Goal: Transaction & Acquisition: Book appointment/travel/reservation

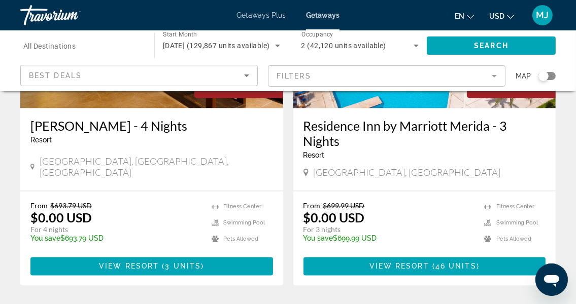
scroll to position [2017, 0]
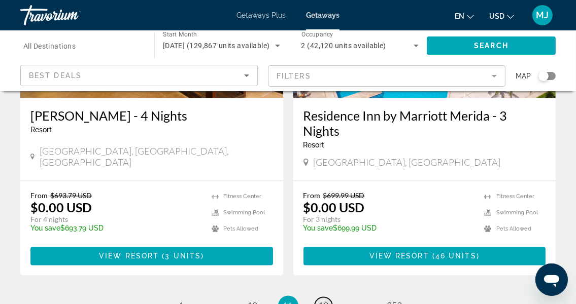
click at [324, 300] on span "12" at bounding box center [323, 305] width 10 height 11
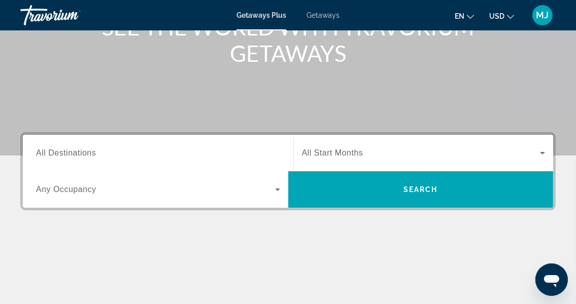
scroll to position [149, 0]
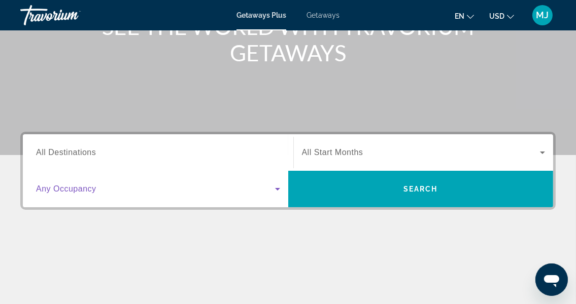
click at [277, 187] on icon "Search widget" at bounding box center [277, 189] width 12 height 12
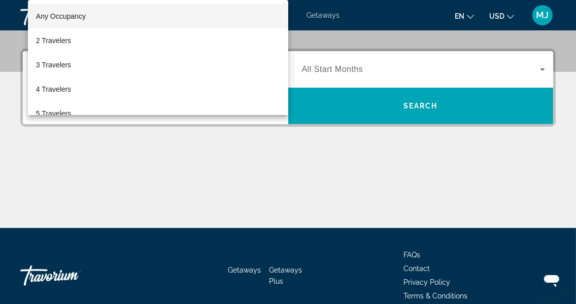
scroll to position [248, 0]
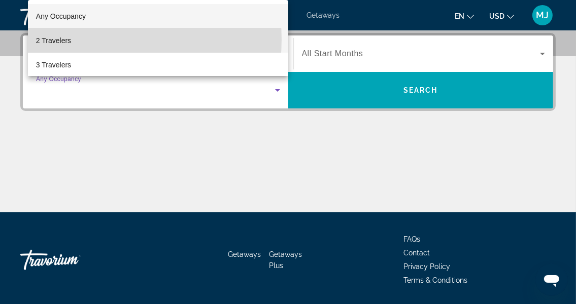
click at [69, 39] on span "2 Travelers" at bounding box center [53, 40] width 35 height 12
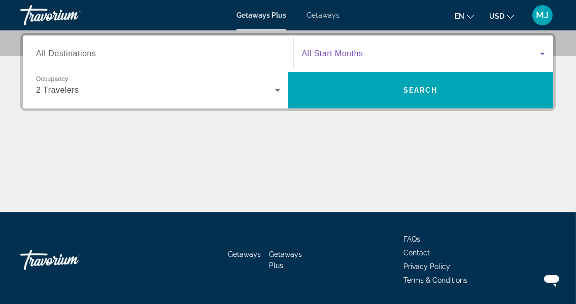
click at [544, 56] on icon "Search widget" at bounding box center [542, 54] width 12 height 12
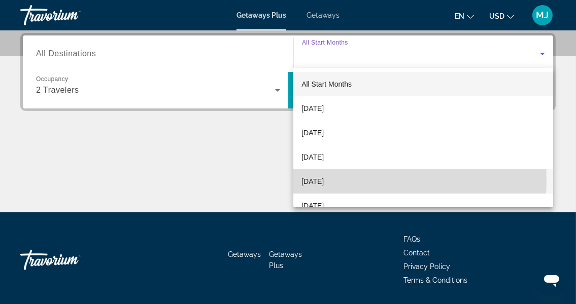
click at [324, 181] on span "[DATE]" at bounding box center [312, 181] width 22 height 12
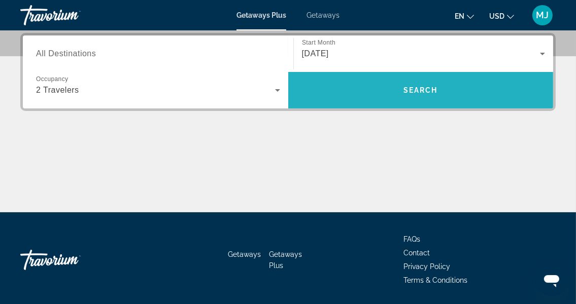
click at [415, 91] on span "Search" at bounding box center [420, 90] width 34 height 8
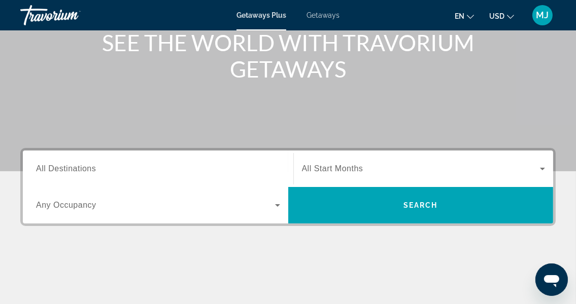
scroll to position [136, 0]
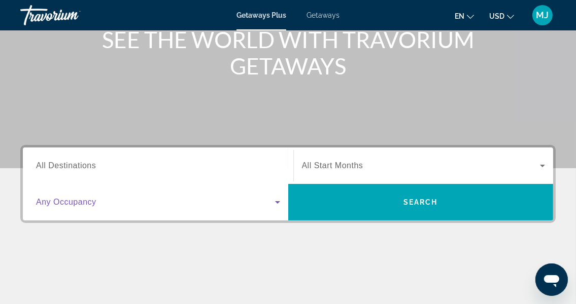
click at [280, 203] on icon "Search widget" at bounding box center [277, 202] width 12 height 12
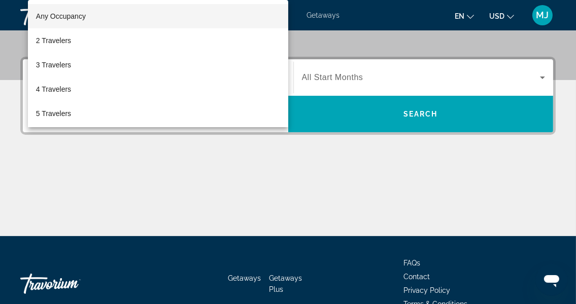
scroll to position [248, 0]
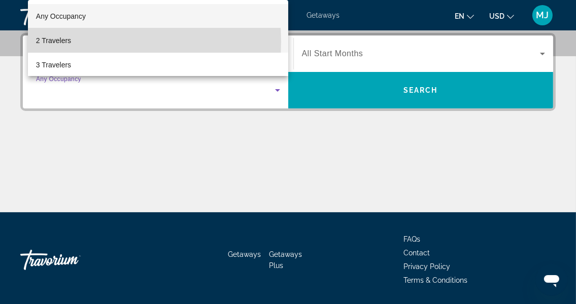
click at [54, 42] on span "2 Travelers" at bounding box center [53, 40] width 35 height 12
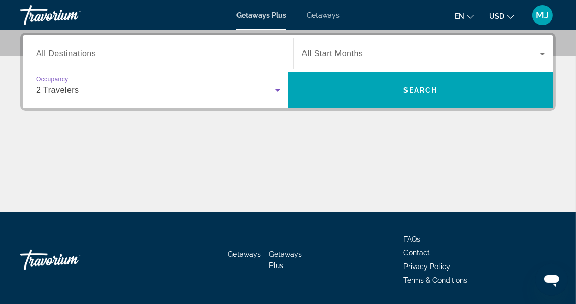
click at [544, 52] on icon "Search widget" at bounding box center [542, 54] width 12 height 12
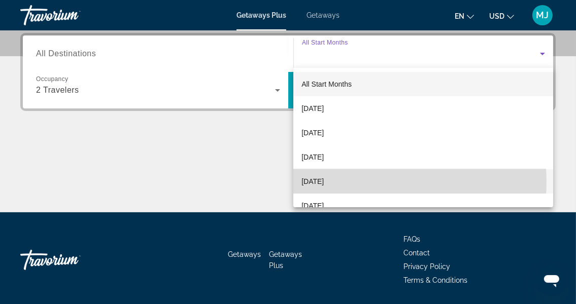
click at [364, 182] on mat-option "December 2025" at bounding box center [423, 181] width 260 height 24
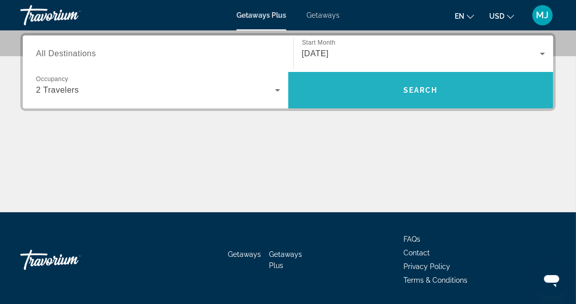
click at [422, 98] on span "Search widget" at bounding box center [420, 90] width 265 height 24
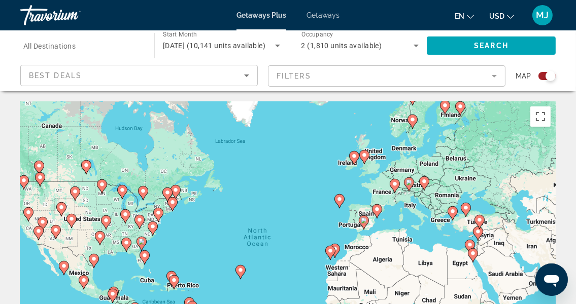
click at [545, 77] on div "Search widget" at bounding box center [546, 76] width 17 height 8
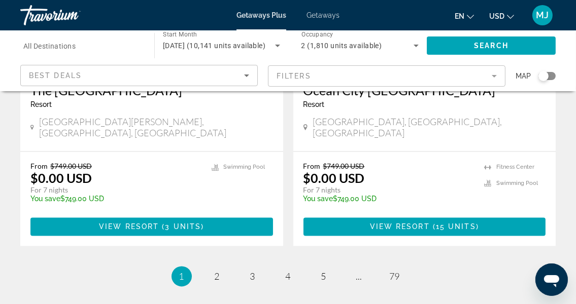
scroll to position [2071, 0]
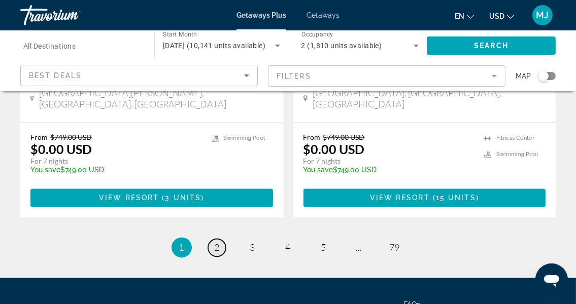
click at [213, 239] on link "page 2" at bounding box center [217, 248] width 18 height 18
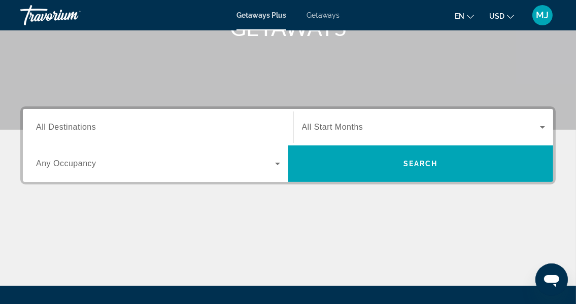
scroll to position [175, 0]
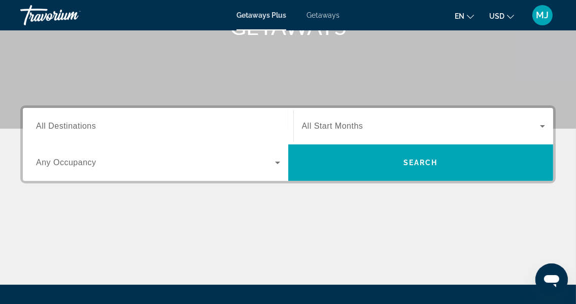
click at [275, 165] on icon "Search widget" at bounding box center [277, 163] width 12 height 12
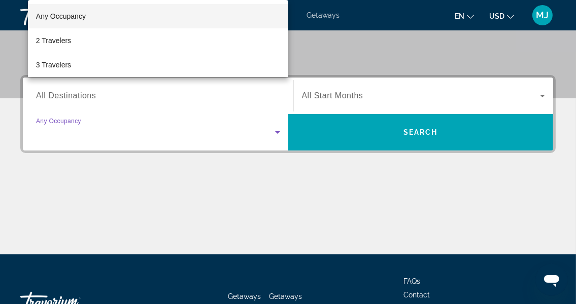
scroll to position [248, 0]
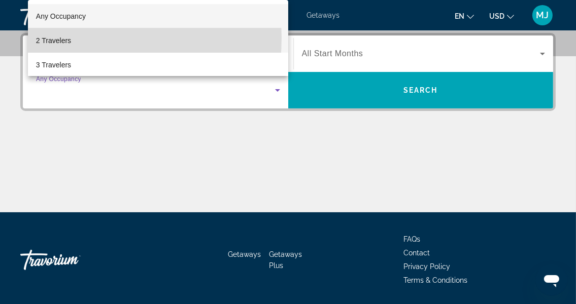
click at [48, 38] on span "2 Travelers" at bounding box center [53, 40] width 35 height 12
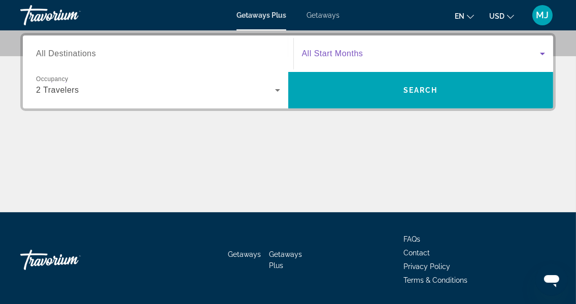
click at [540, 55] on icon "Search widget" at bounding box center [542, 54] width 12 height 12
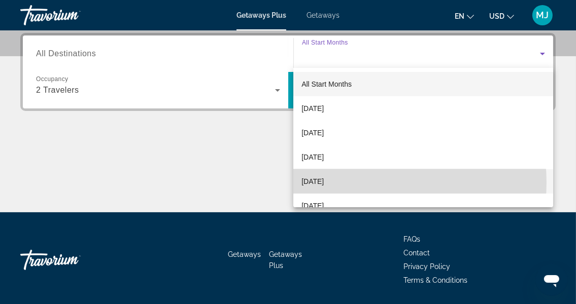
click at [324, 183] on span "December 2025" at bounding box center [312, 181] width 22 height 12
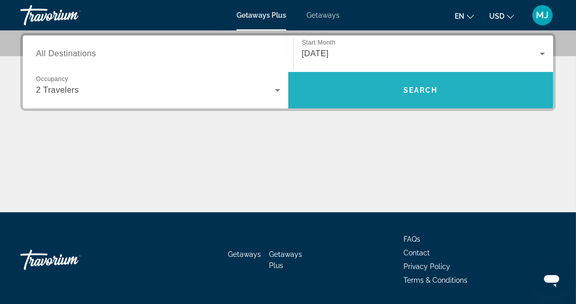
click at [429, 87] on span "Search" at bounding box center [420, 90] width 34 height 8
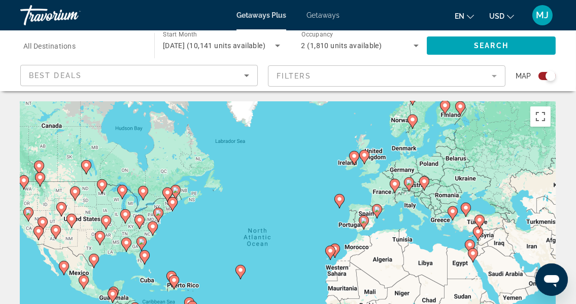
click at [544, 77] on div "Search widget" at bounding box center [546, 76] width 17 height 8
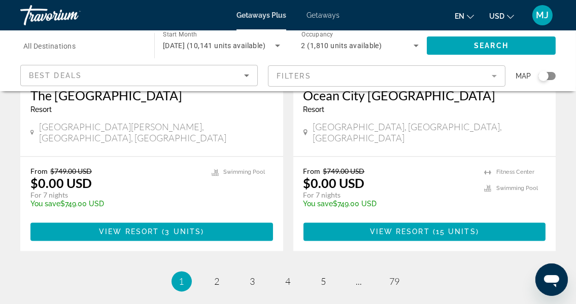
scroll to position [2042, 0]
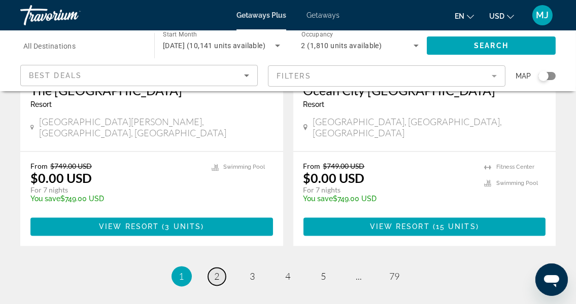
click at [217, 271] on span "2" at bounding box center [217, 276] width 5 height 11
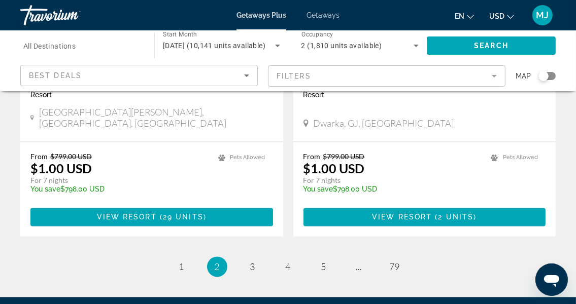
scroll to position [2002, 0]
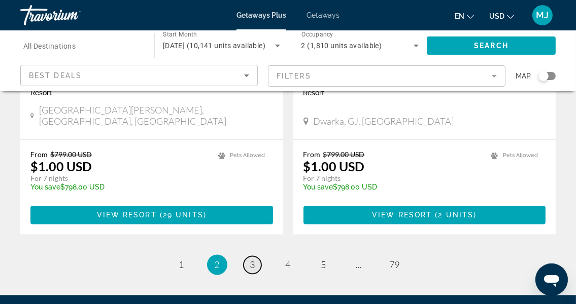
click at [255, 256] on link "page 3" at bounding box center [252, 265] width 18 height 18
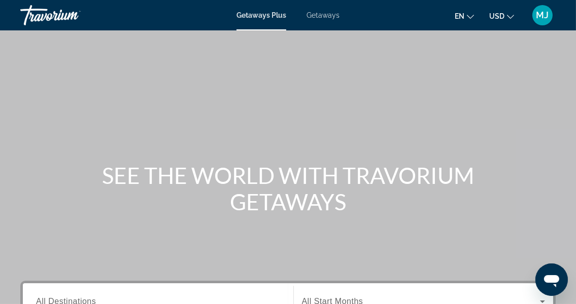
click at [257, 12] on span "Getaways Plus" at bounding box center [261, 15] width 50 height 8
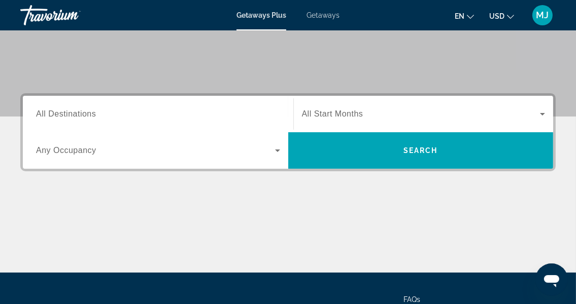
scroll to position [189, 0]
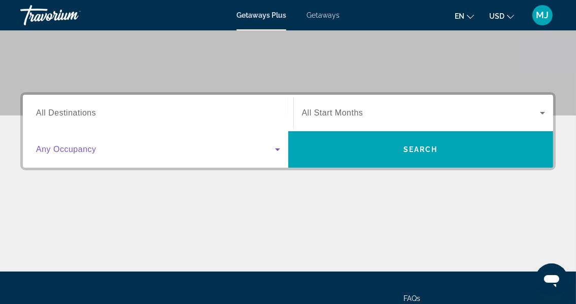
click at [278, 151] on icon "Search widget" at bounding box center [277, 150] width 12 height 12
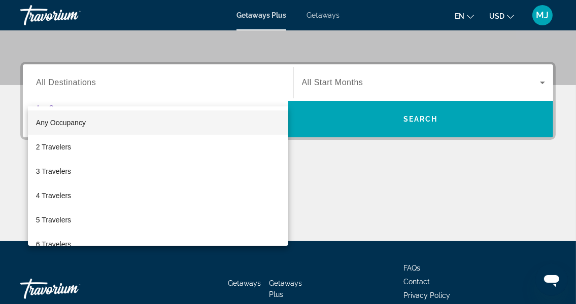
scroll to position [248, 0]
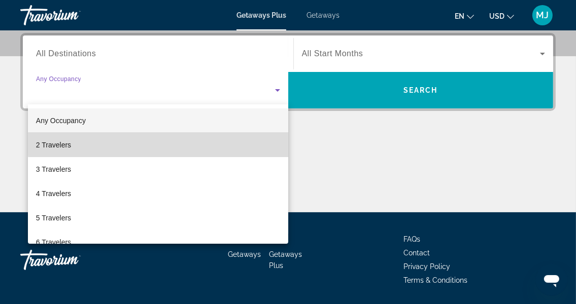
click at [169, 144] on mat-option "2 Travelers" at bounding box center [158, 145] width 260 height 24
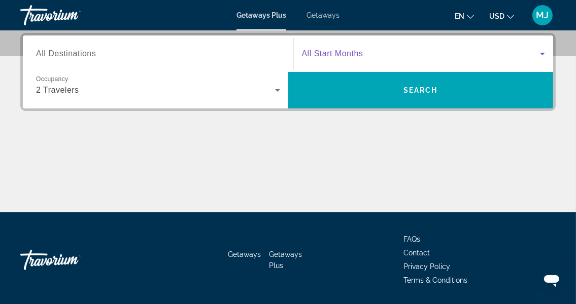
click at [540, 54] on icon "Search widget" at bounding box center [542, 54] width 12 height 12
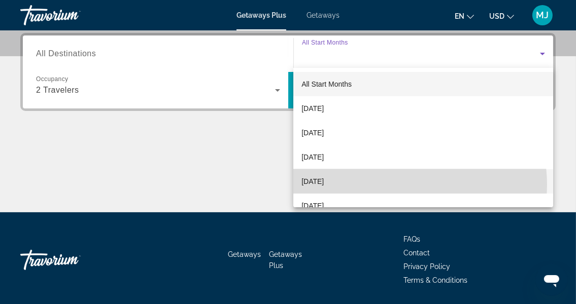
click at [404, 185] on mat-option "[DATE]" at bounding box center [423, 181] width 260 height 24
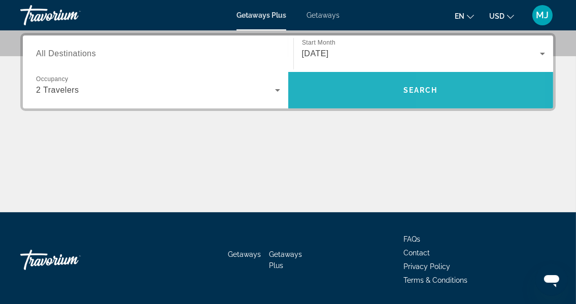
click at [445, 89] on span "Search widget" at bounding box center [420, 90] width 265 height 24
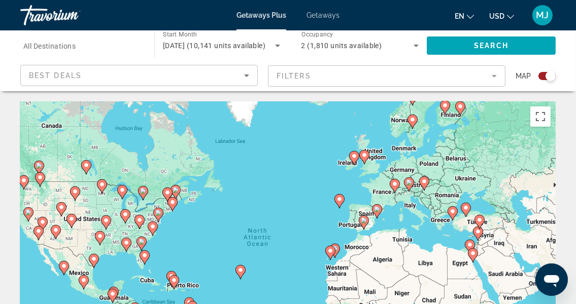
click at [545, 77] on div "Search widget" at bounding box center [546, 76] width 17 height 8
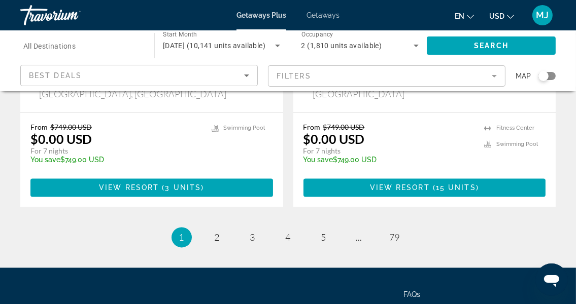
scroll to position [2085, 0]
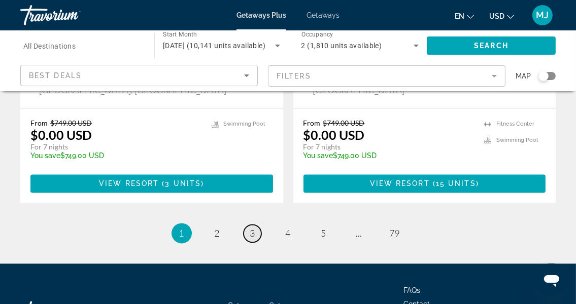
click at [251, 228] on span "3" at bounding box center [252, 233] width 5 height 11
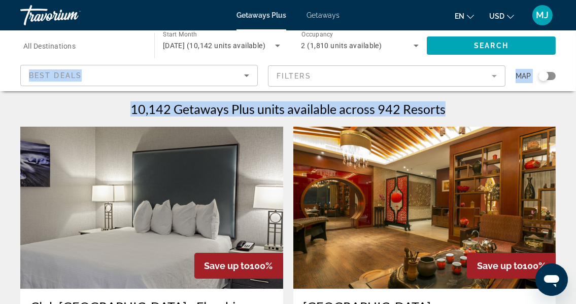
click at [576, 40] on html "Skip to main content Getaways Plus Getaways en English Español Français Italian…" at bounding box center [288, 152] width 576 height 304
drag, startPoint x: 577, startPoint y: 40, endPoint x: 539, endPoint y: 97, distance: 68.8
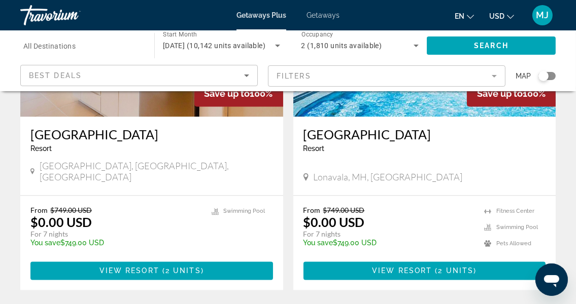
scroll to position [2007, 0]
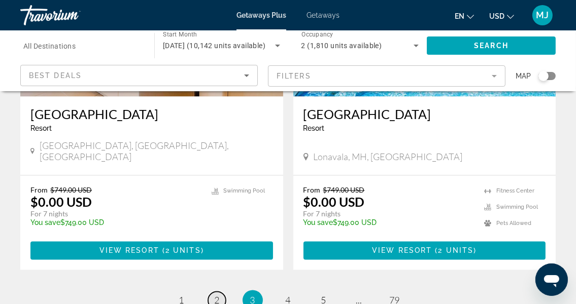
click at [221, 292] on link "page 2" at bounding box center [217, 301] width 18 height 18
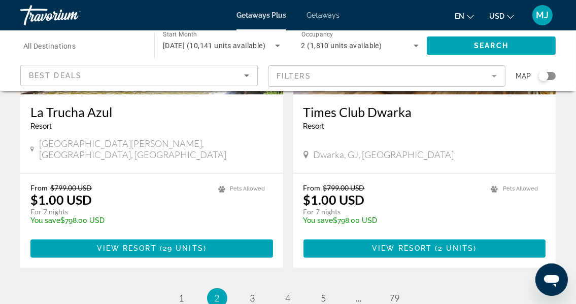
scroll to position [1974, 0]
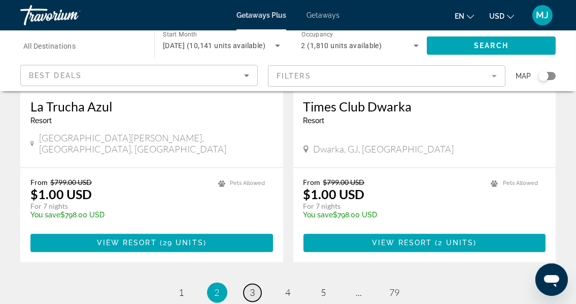
click at [253, 287] on span "3" at bounding box center [252, 292] width 5 height 11
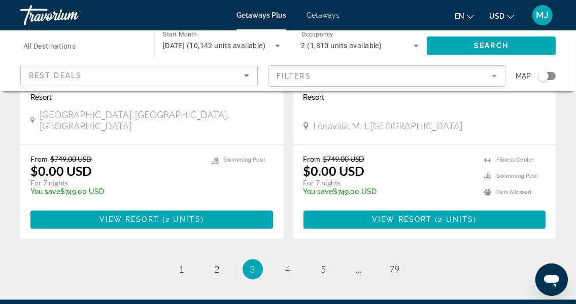
scroll to position [2053, 0]
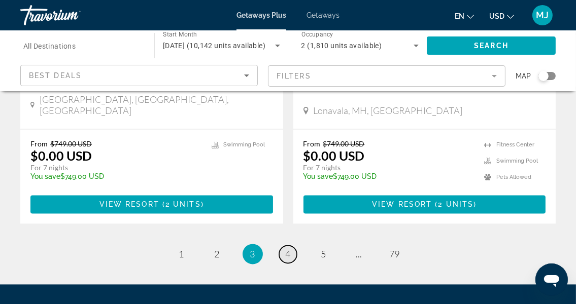
click at [292, 245] on link "page 4" at bounding box center [288, 254] width 18 height 18
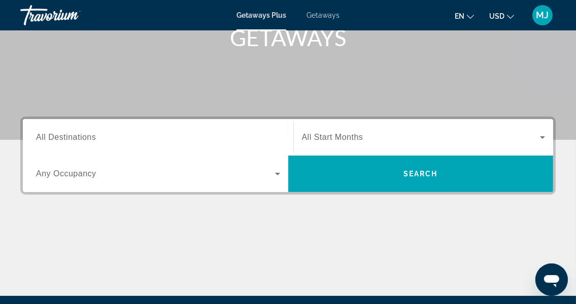
scroll to position [167, 0]
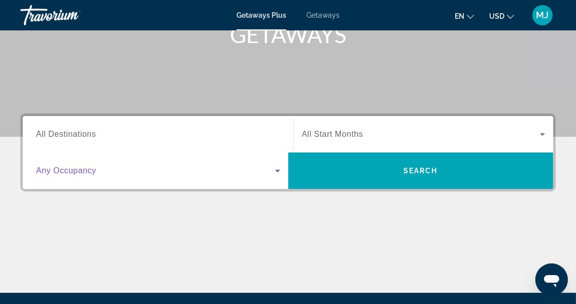
click at [274, 172] on icon "Search widget" at bounding box center [277, 171] width 12 height 12
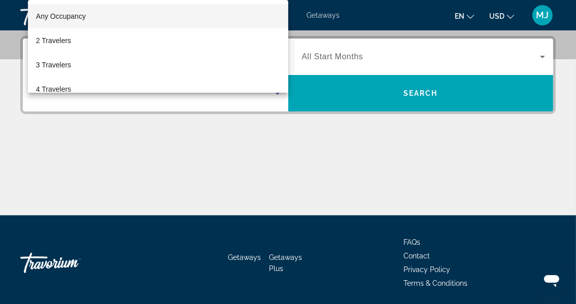
scroll to position [248, 0]
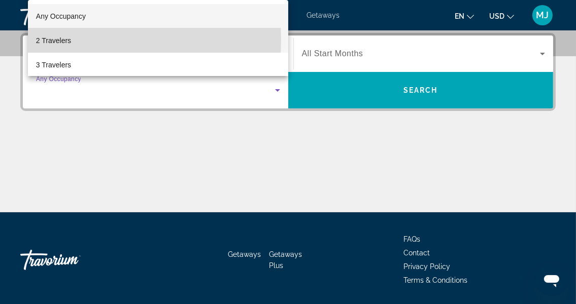
click at [57, 40] on span "2 Travelers" at bounding box center [53, 40] width 35 height 12
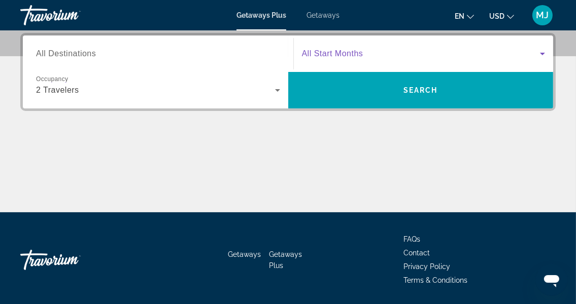
click at [545, 55] on icon "Search widget" at bounding box center [542, 54] width 12 height 12
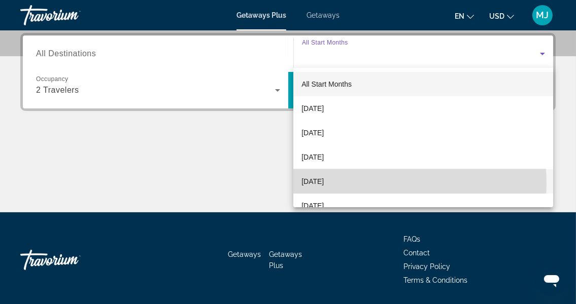
click at [356, 183] on mat-option "[DATE]" at bounding box center [423, 181] width 260 height 24
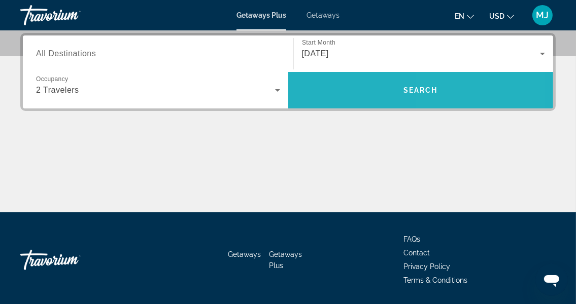
click at [444, 92] on span "Search widget" at bounding box center [420, 90] width 265 height 24
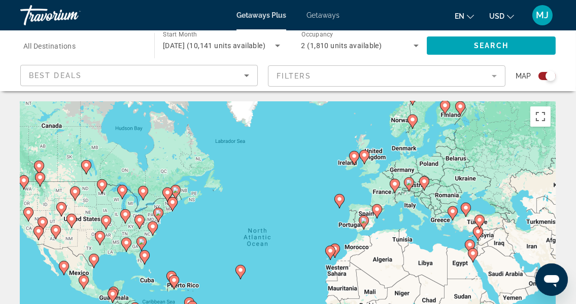
click at [547, 74] on div "Search widget" at bounding box center [550, 76] width 10 height 10
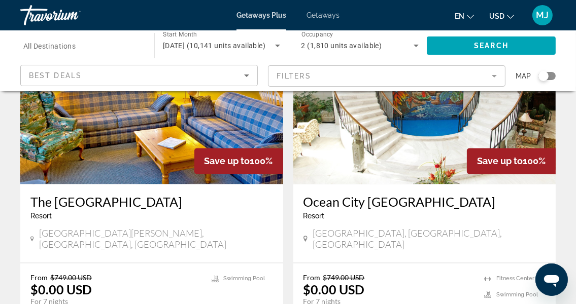
scroll to position [2085, 0]
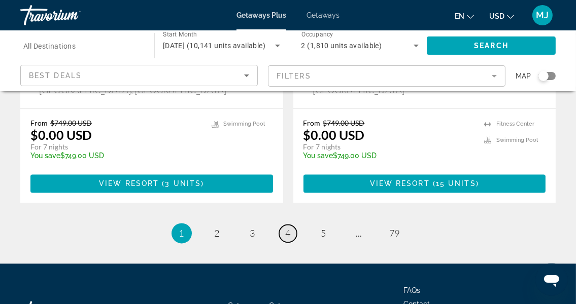
click at [292, 225] on link "page 4" at bounding box center [288, 234] width 18 height 18
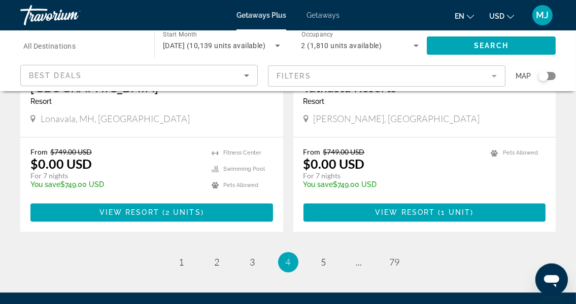
scroll to position [2038, 0]
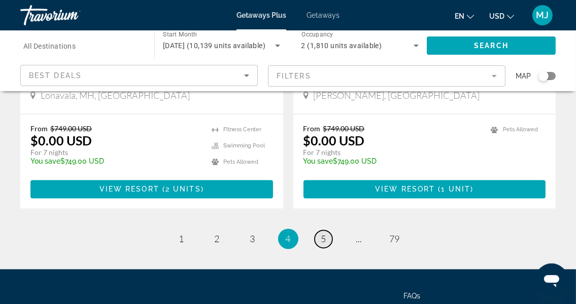
click at [323, 233] on span "5" at bounding box center [323, 238] width 5 height 11
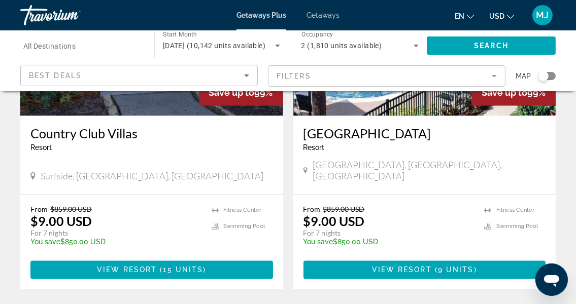
scroll to position [1972, 0]
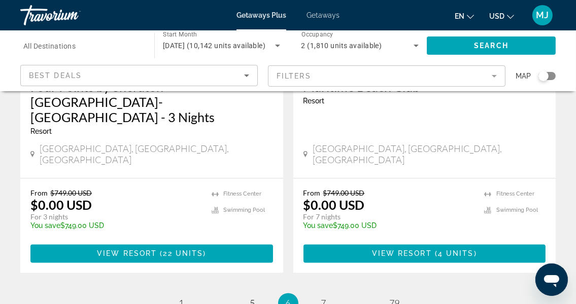
scroll to position [1998, 0]
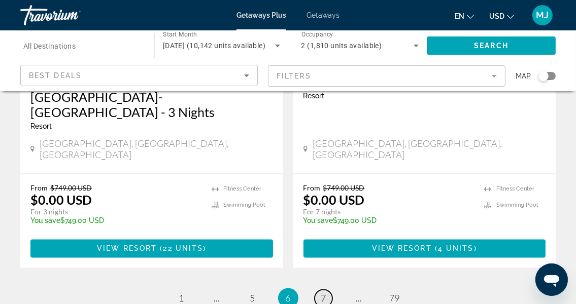
click at [324, 293] on span "7" at bounding box center [323, 298] width 5 height 11
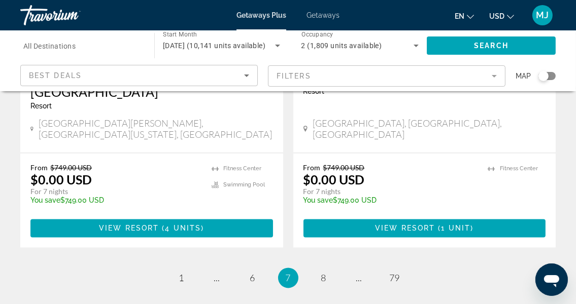
scroll to position [2038, 0]
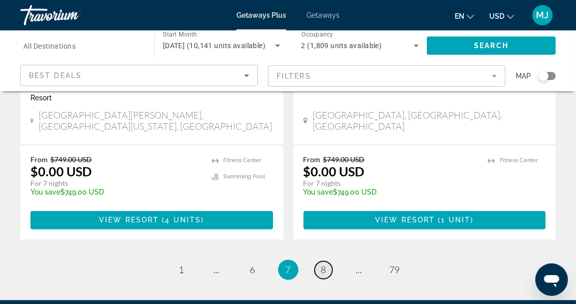
click at [328, 261] on link "page 8" at bounding box center [323, 270] width 18 height 18
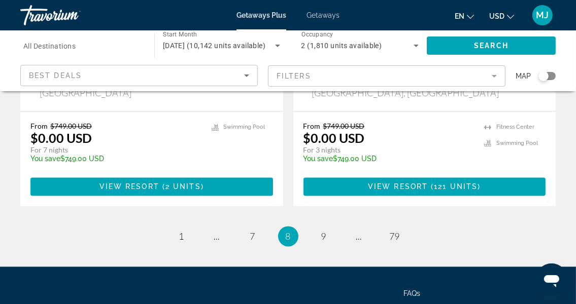
scroll to position [2055, 0]
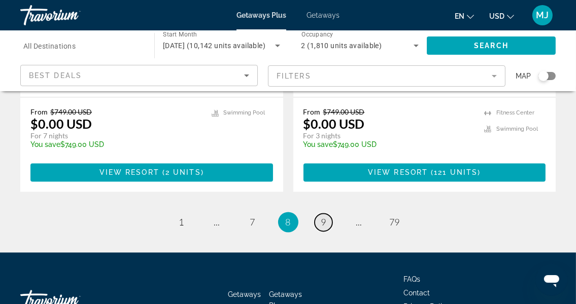
click at [324, 217] on span "9" at bounding box center [323, 222] width 5 height 11
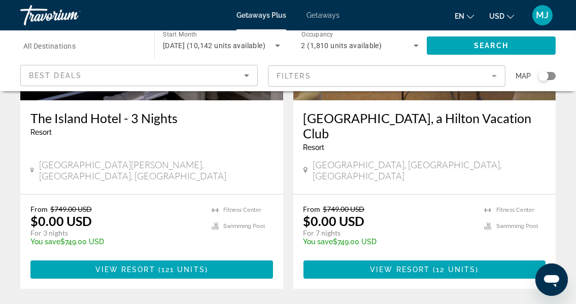
scroll to position [191, 0]
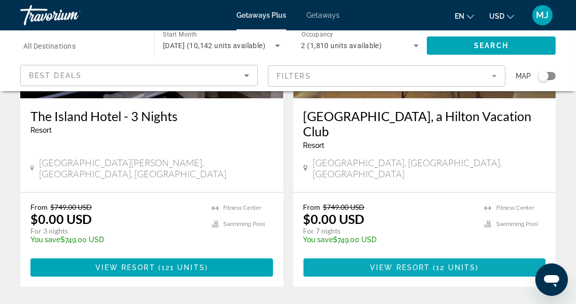
click at [434, 264] on span "( 12 units )" at bounding box center [454, 268] width 49 height 8
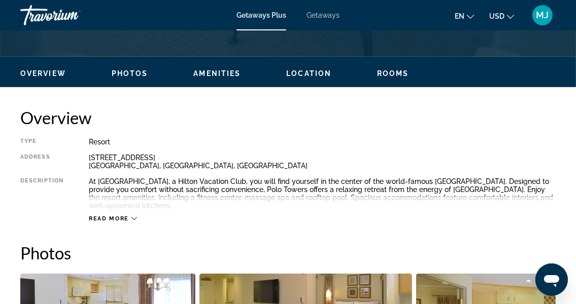
scroll to position [467, 0]
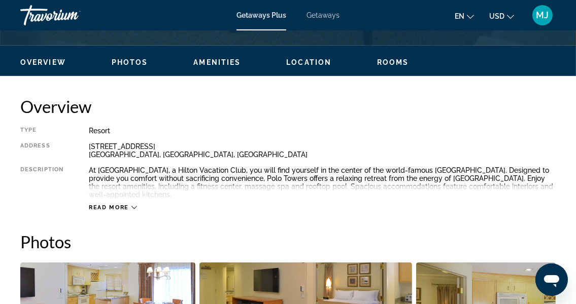
click at [131, 205] on icon "Main content" at bounding box center [134, 208] width 6 height 6
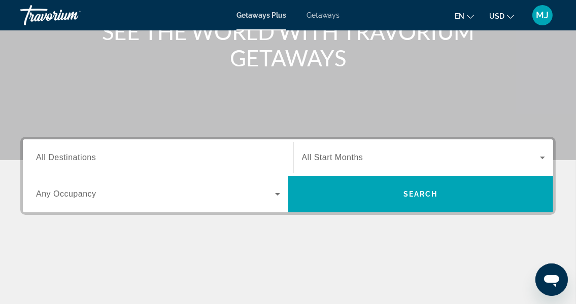
scroll to position [153, 0]
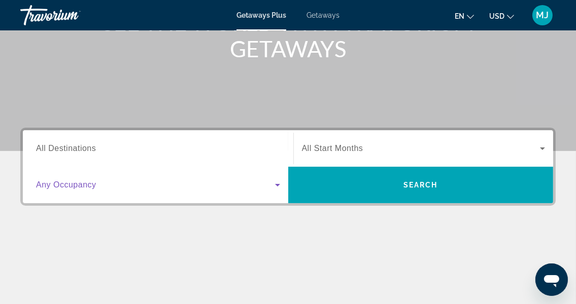
click at [277, 187] on icon "Search widget" at bounding box center [277, 185] width 12 height 12
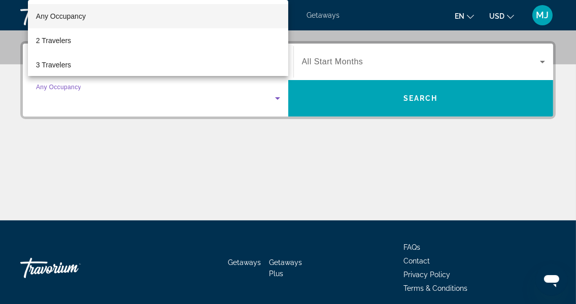
scroll to position [248, 0]
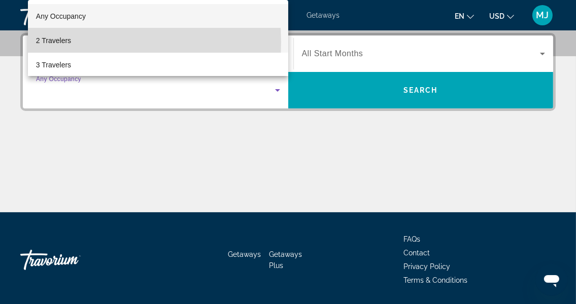
click at [43, 42] on span "2 Travelers" at bounding box center [53, 40] width 35 height 12
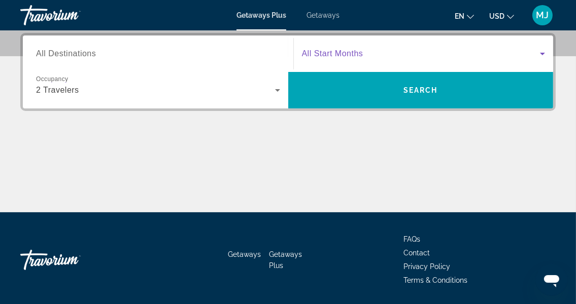
click at [547, 55] on icon "Search widget" at bounding box center [542, 54] width 12 height 12
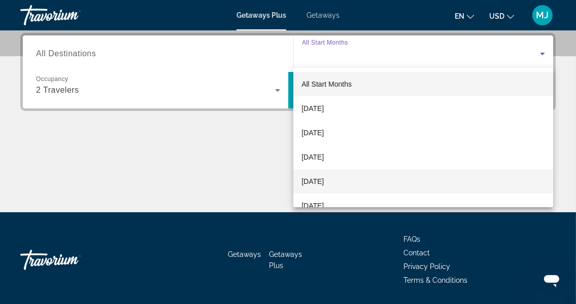
click at [378, 184] on mat-option "[DATE]" at bounding box center [423, 181] width 260 height 24
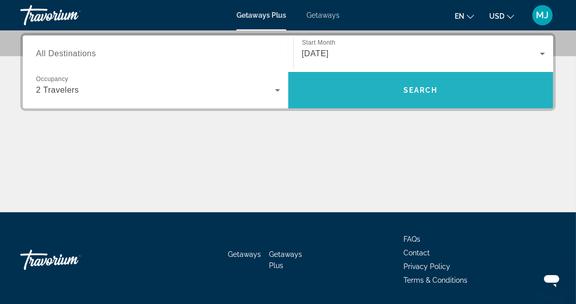
click at [413, 94] on span "Search widget" at bounding box center [420, 90] width 265 height 24
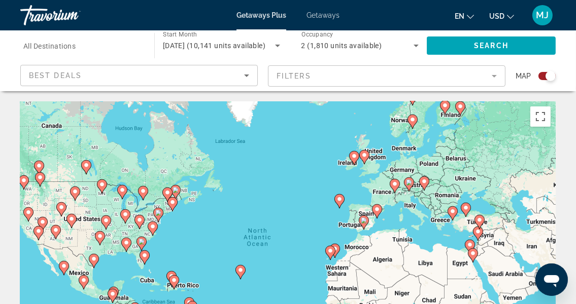
click at [544, 74] on div "Search widget" at bounding box center [546, 76] width 17 height 8
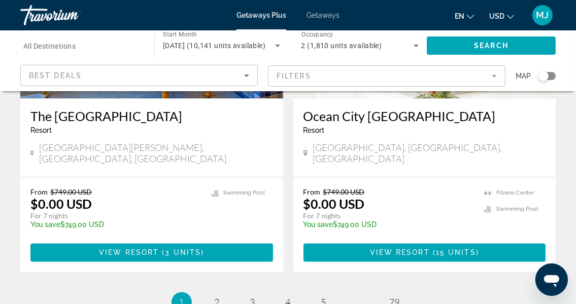
scroll to position [2085, 0]
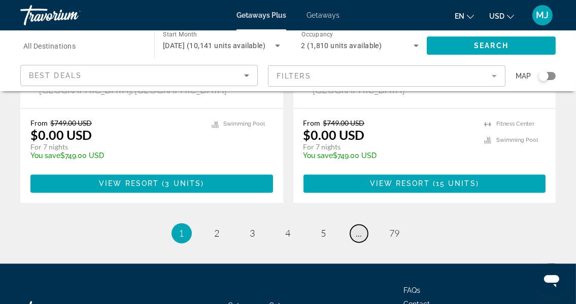
click at [363, 225] on link "page ..." at bounding box center [359, 234] width 18 height 18
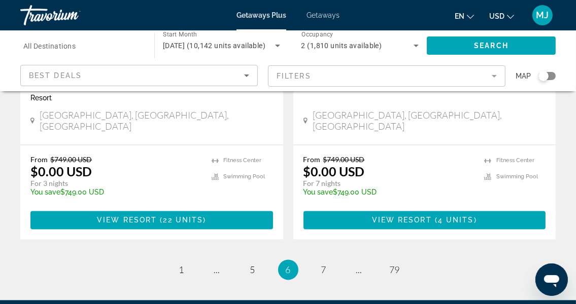
scroll to position [2021, 0]
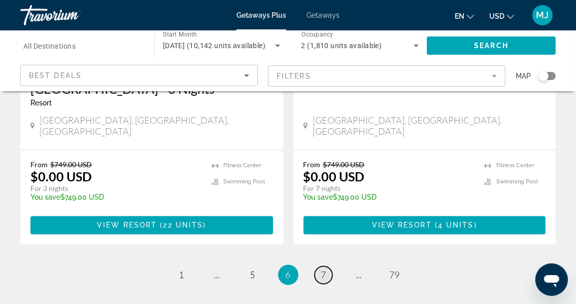
click at [325, 269] on span "7" at bounding box center [323, 274] width 5 height 11
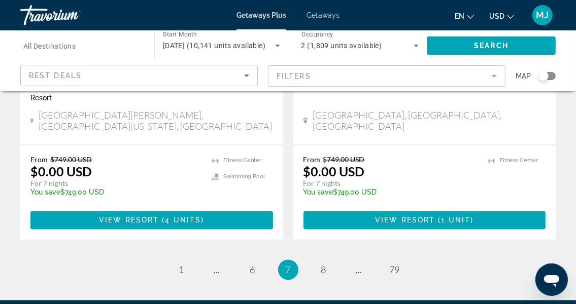
scroll to position [2040, 0]
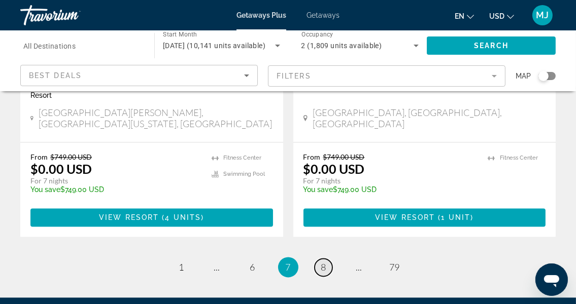
click at [325, 262] on span "8" at bounding box center [323, 267] width 5 height 11
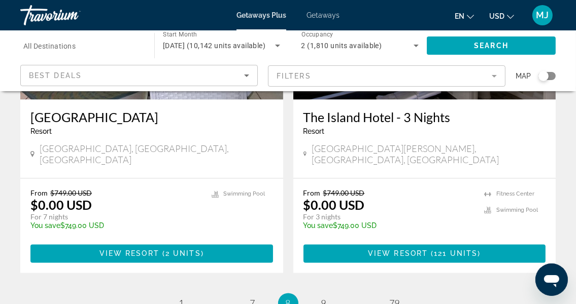
scroll to position [1979, 0]
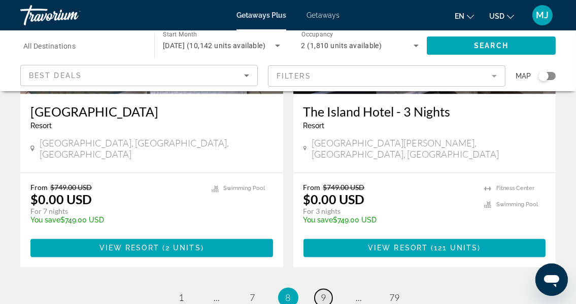
click at [324, 292] on span "9" at bounding box center [323, 297] width 5 height 11
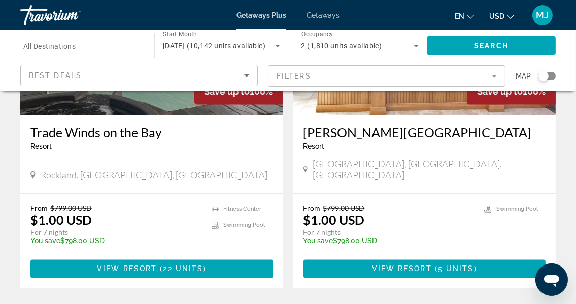
scroll to position [1977, 0]
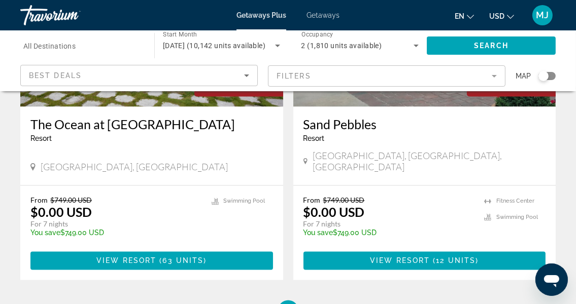
scroll to position [2002, 0]
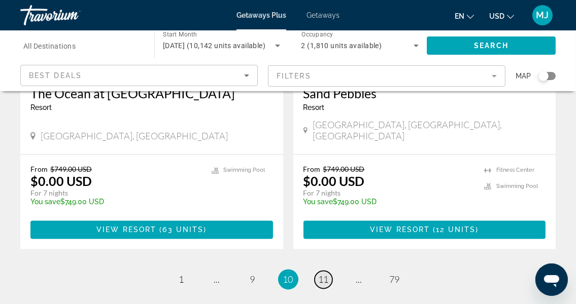
click at [318, 274] on span "11" at bounding box center [323, 279] width 10 height 11
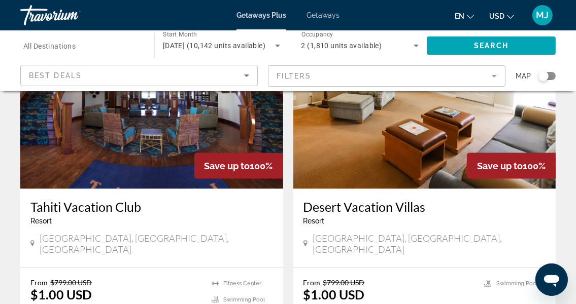
scroll to position [1545, 0]
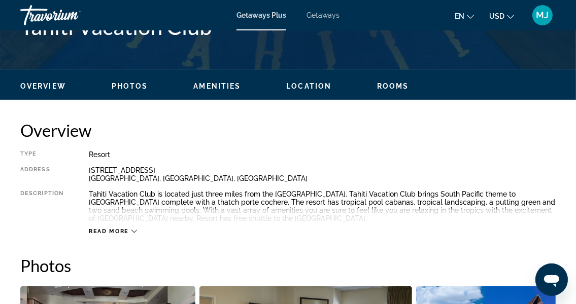
scroll to position [461, 0]
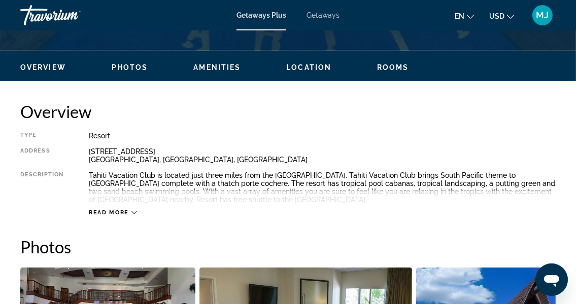
click at [133, 210] on icon "Main content" at bounding box center [134, 213] width 6 height 6
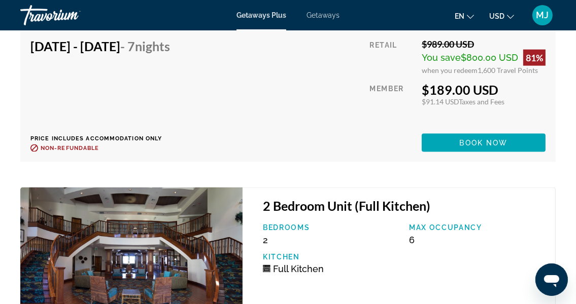
scroll to position [5091, 0]
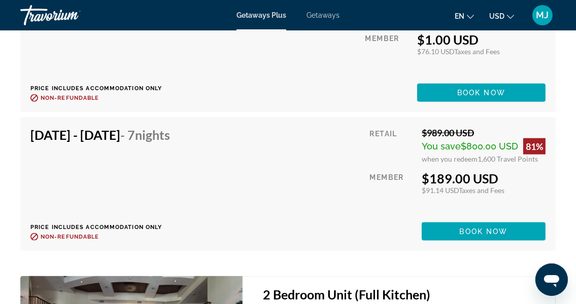
click at [466, 186] on span "Taxes and Fees" at bounding box center [481, 190] width 46 height 9
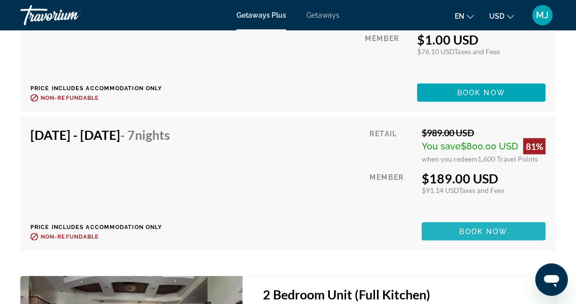
click at [481, 228] on span "Book now" at bounding box center [483, 232] width 48 height 8
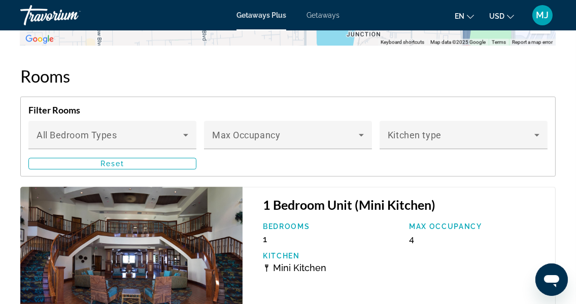
scroll to position [1907, 0]
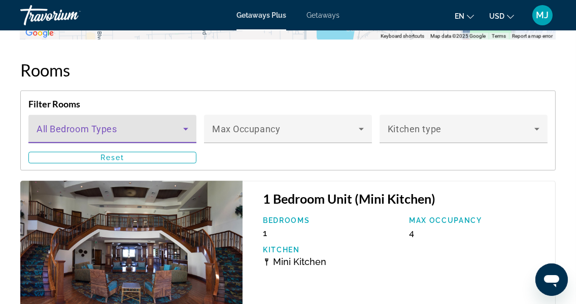
click at [186, 124] on icon "Main content" at bounding box center [186, 129] width 12 height 12
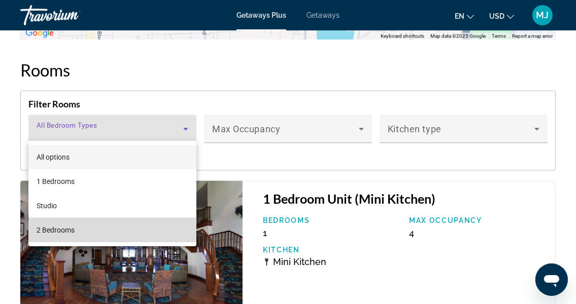
click at [148, 235] on mat-option "2 Bedrooms" at bounding box center [112, 230] width 168 height 24
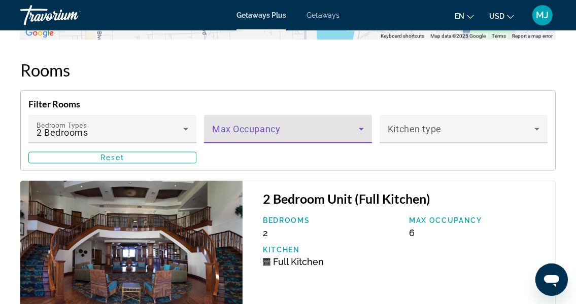
click at [364, 126] on icon "Main content" at bounding box center [361, 129] width 12 height 12
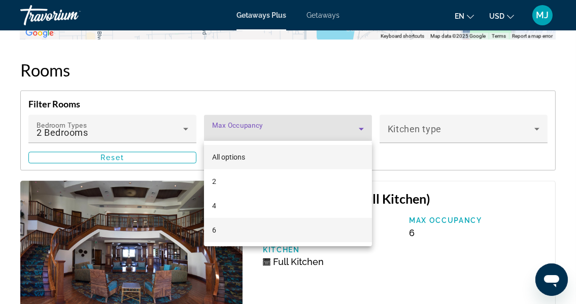
click at [351, 237] on mat-option "6" at bounding box center [288, 230] width 168 height 24
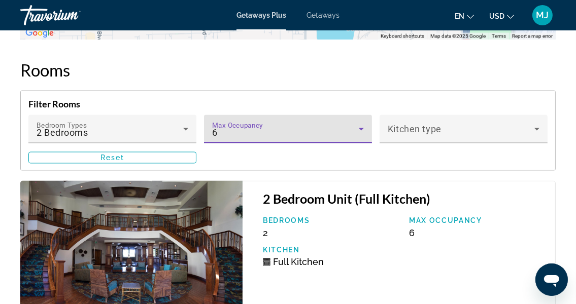
click at [363, 126] on icon "Main content" at bounding box center [361, 129] width 12 height 12
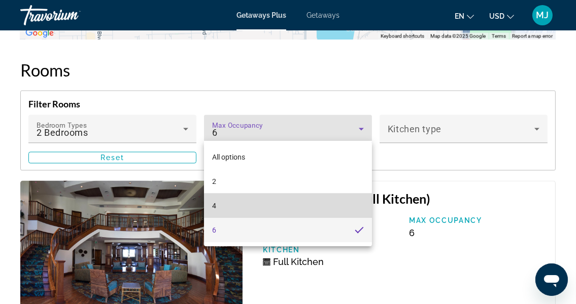
click at [363, 211] on mat-option "4" at bounding box center [288, 206] width 168 height 24
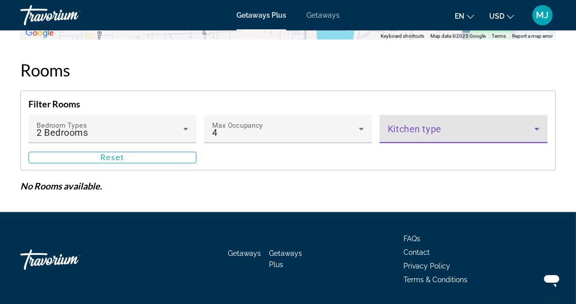
click at [541, 128] on icon "Main content" at bounding box center [536, 129] width 12 height 12
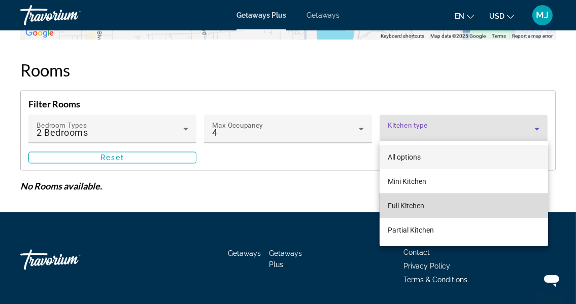
click at [441, 204] on mat-option "Full Kitchen" at bounding box center [463, 206] width 168 height 24
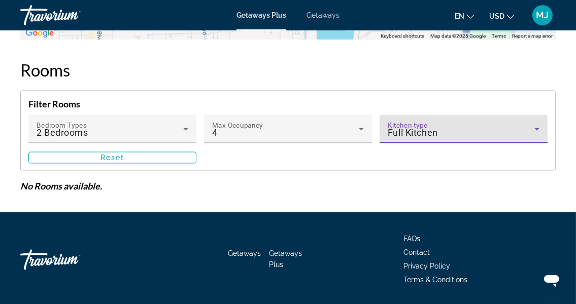
scroll to position [1936, 0]
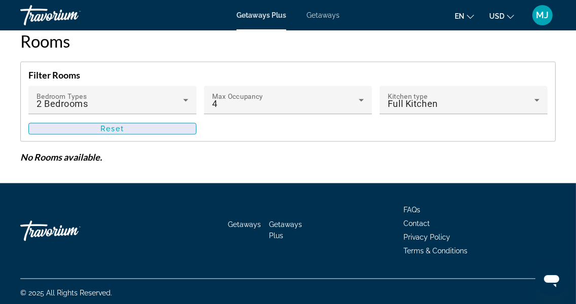
click at [119, 130] on span "Main content" at bounding box center [112, 129] width 167 height 24
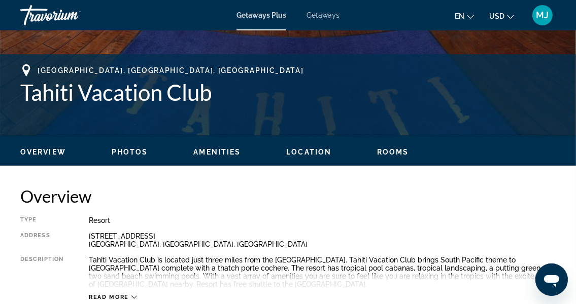
scroll to position [364, 0]
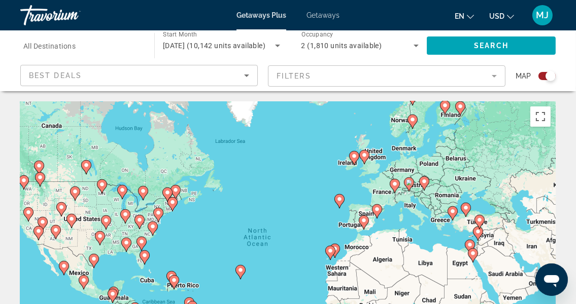
scroll to position [2, 0]
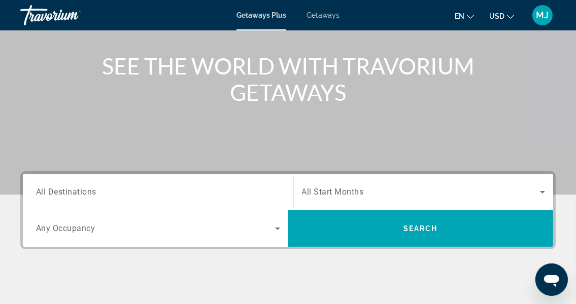
scroll to position [191, 0]
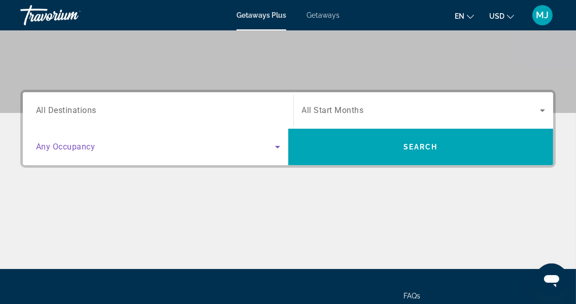
click at [276, 151] on icon "Search widget" at bounding box center [277, 147] width 12 height 12
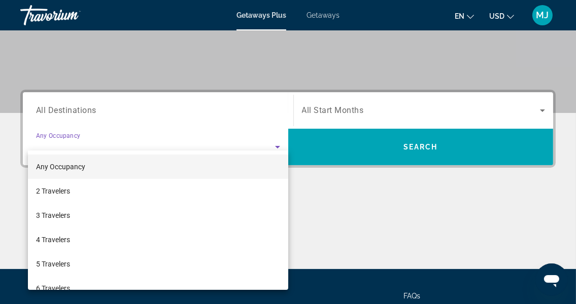
scroll to position [248, 0]
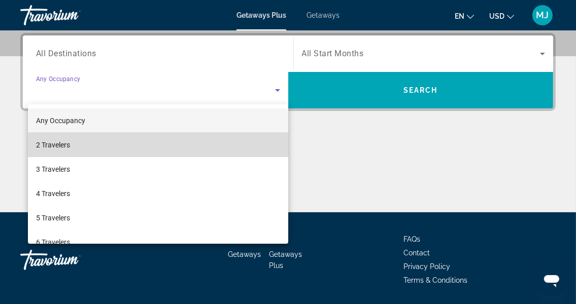
click at [171, 141] on mat-option "2 Travelers" at bounding box center [158, 145] width 260 height 24
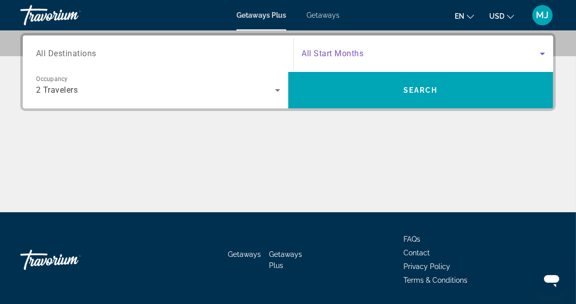
click at [543, 56] on icon "Search widget" at bounding box center [542, 54] width 12 height 12
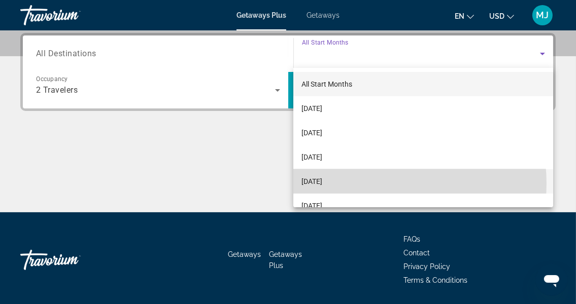
click at [364, 184] on mat-option "[DATE]" at bounding box center [423, 181] width 260 height 24
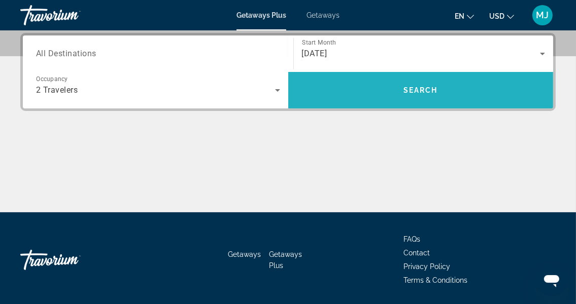
click at [431, 92] on span "Search" at bounding box center [420, 90] width 34 height 8
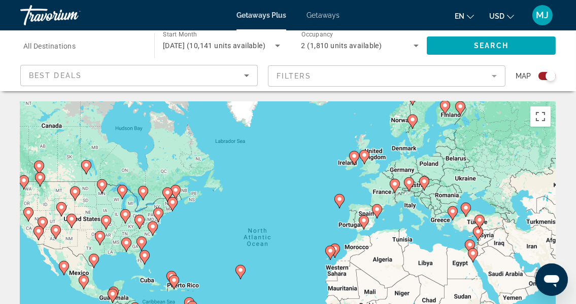
click at [551, 76] on div "Search widget" at bounding box center [550, 76] width 10 height 10
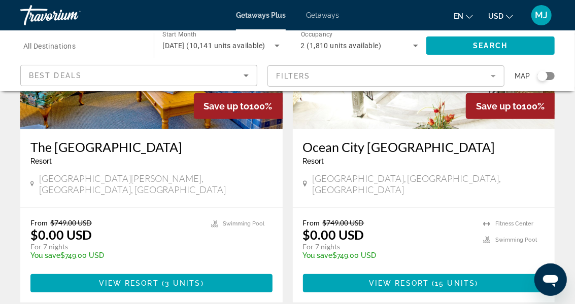
scroll to position [2085, 0]
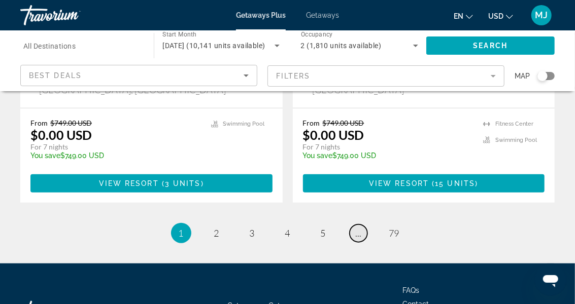
click at [352, 225] on link "page ..." at bounding box center [358, 234] width 18 height 18
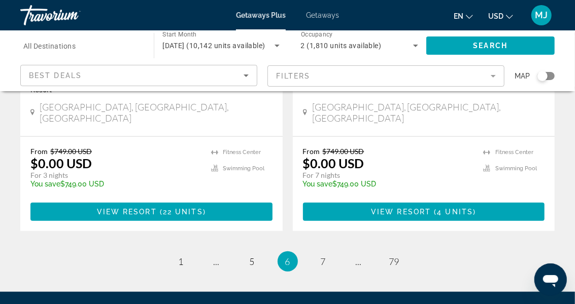
scroll to position [2037, 0]
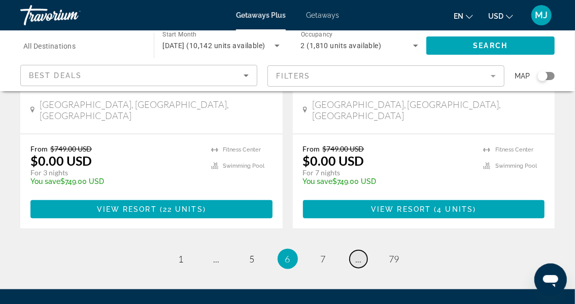
click at [360, 251] on link "page ..." at bounding box center [358, 260] width 18 height 18
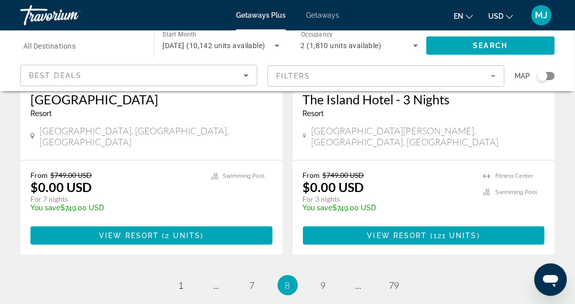
scroll to position [2010, 0]
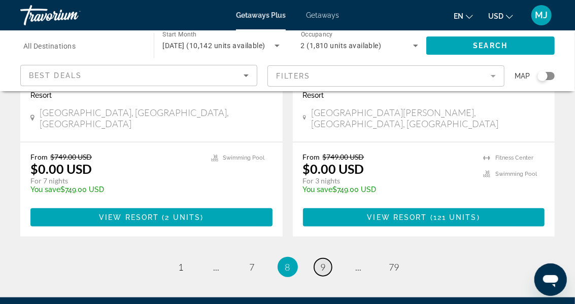
click at [326, 259] on link "page 9" at bounding box center [323, 268] width 18 height 18
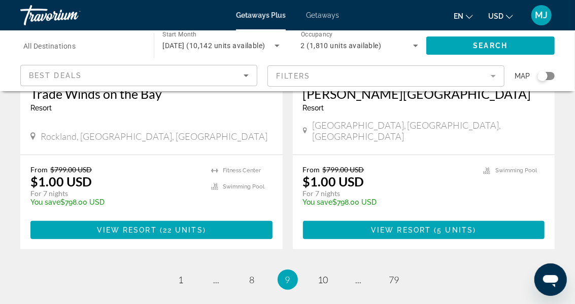
scroll to position [2028, 0]
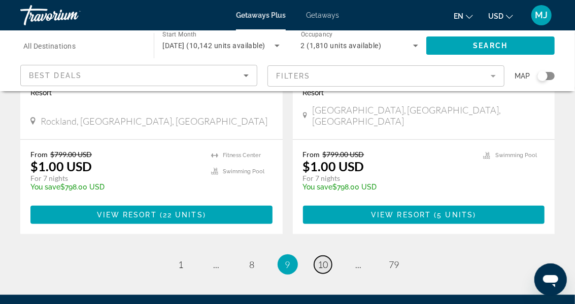
click at [329, 256] on link "page 10" at bounding box center [323, 265] width 18 height 18
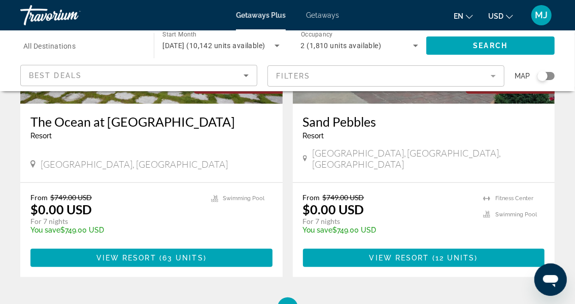
scroll to position [1986, 0]
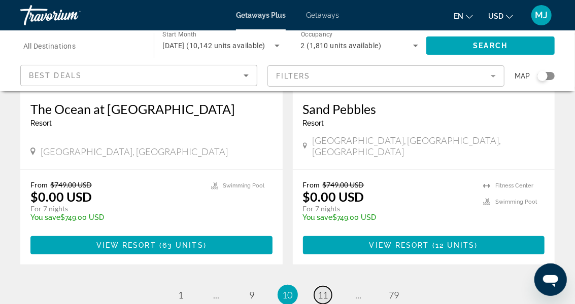
click at [321, 290] on span "11" at bounding box center [323, 295] width 10 height 11
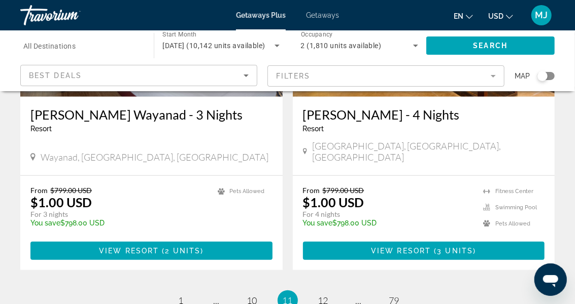
scroll to position [2002, 0]
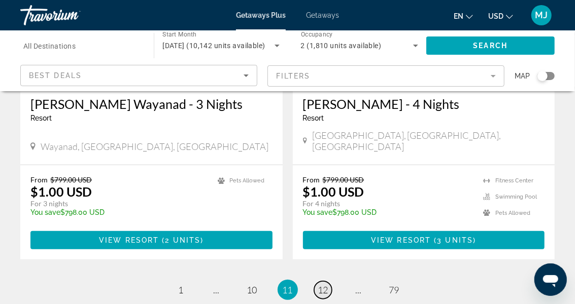
click at [324, 284] on span "12" at bounding box center [323, 289] width 10 height 11
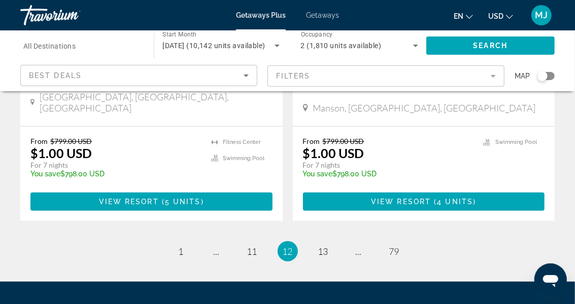
scroll to position [2033, 0]
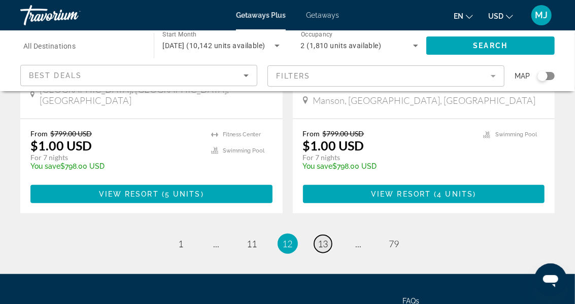
click at [323, 238] on span "13" at bounding box center [323, 243] width 10 height 11
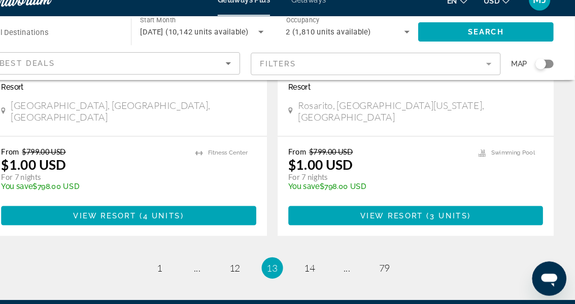
scroll to position [1999, 0]
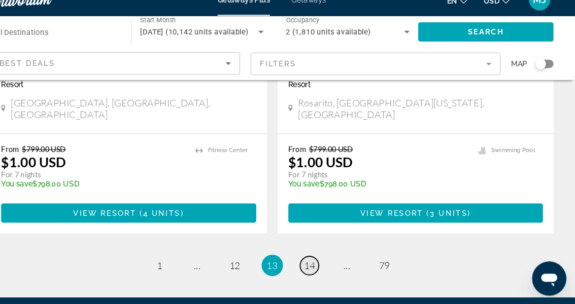
click at [322, 262] on span "14" at bounding box center [323, 267] width 10 height 11
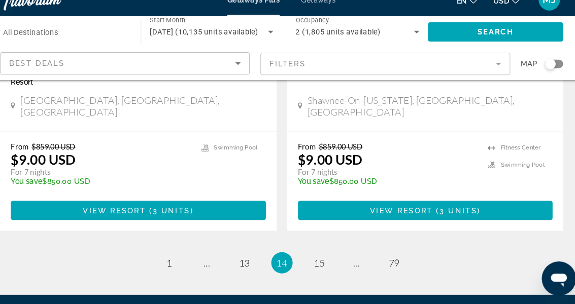
scroll to position [2055, 0]
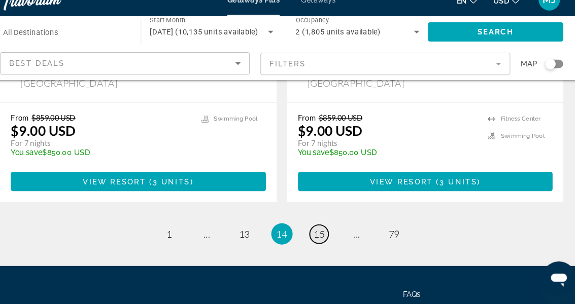
click at [319, 232] on span "15" at bounding box center [323, 237] width 10 height 11
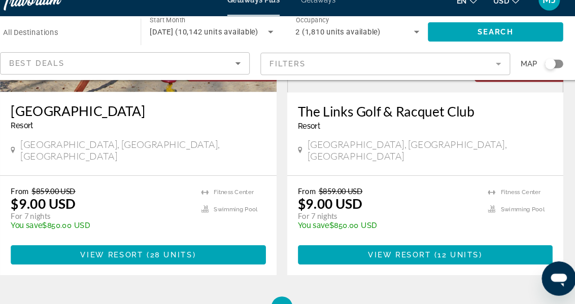
scroll to position [1995, 0]
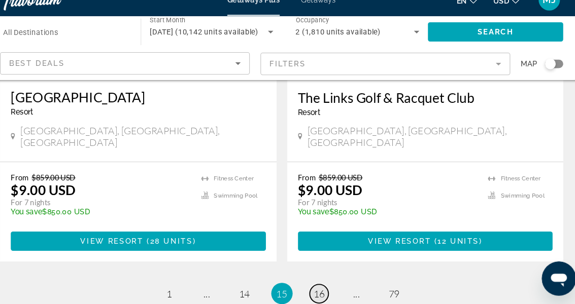
click at [325, 289] on span "16" at bounding box center [323, 294] width 10 height 11
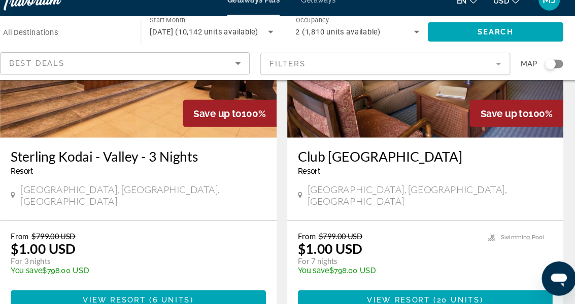
scroll to position [1974, 0]
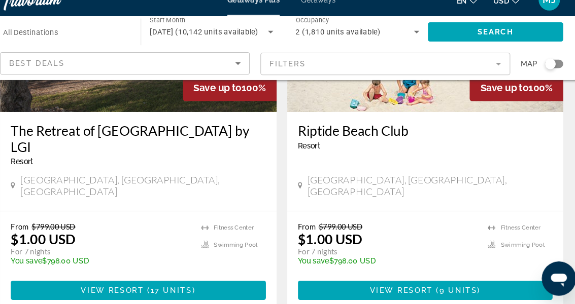
scroll to position [2026, 0]
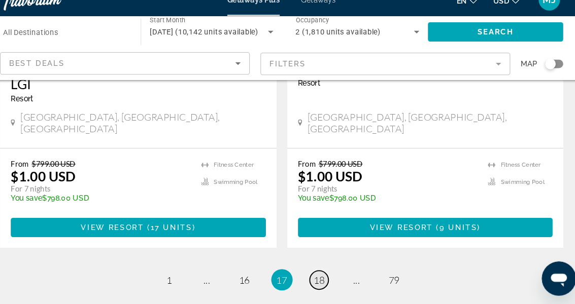
click at [324, 275] on span "18" at bounding box center [323, 280] width 10 height 11
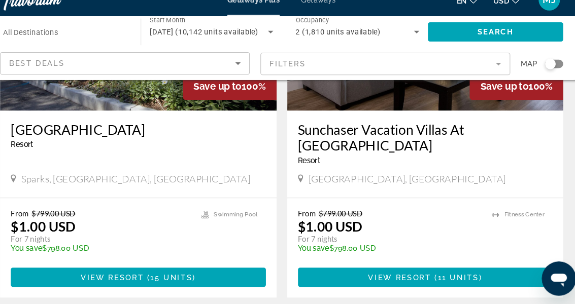
scroll to position [905, 0]
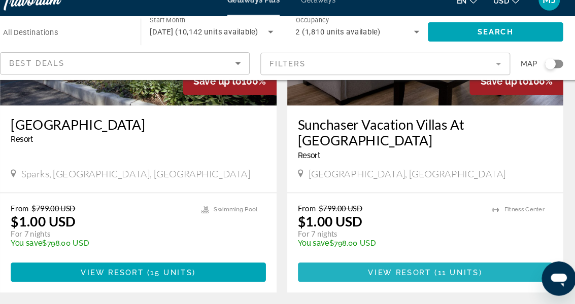
click at [434, 270] on span "( 11 units )" at bounding box center [453, 274] width 48 height 8
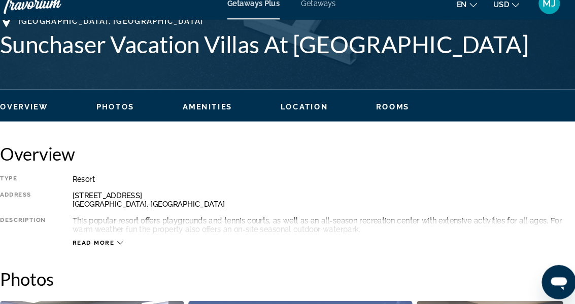
scroll to position [415, 0]
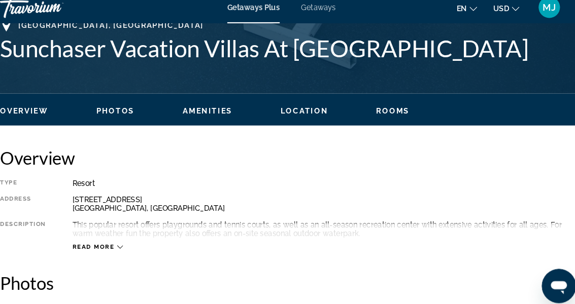
click at [135, 239] on button "Read more" at bounding box center [113, 243] width 48 height 8
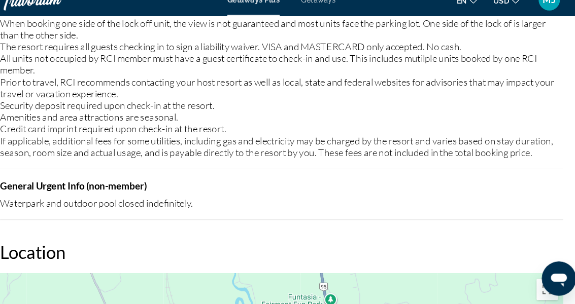
scroll to position [1460, 0]
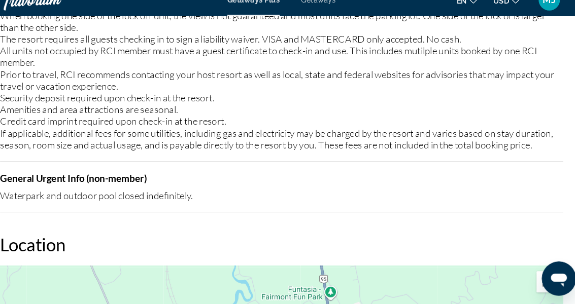
drag, startPoint x: 568, startPoint y: 166, endPoint x: 335, endPoint y: 204, distance: 236.8
click at [335, 204] on div "Waterpark and outdoor pool closed indefinitely." at bounding box center [287, 200] width 534 height 11
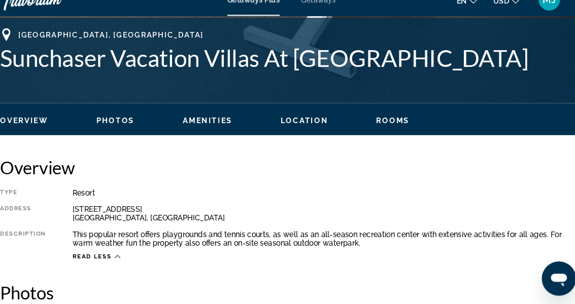
scroll to position [403, 0]
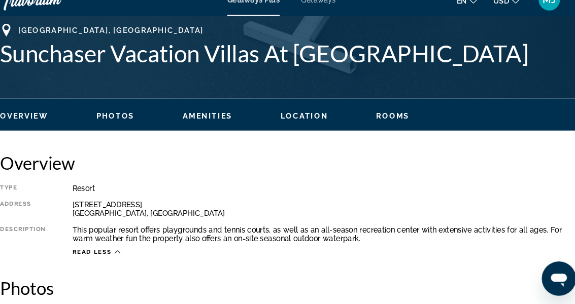
click at [316, 124] on span "Location" at bounding box center [308, 126] width 45 height 8
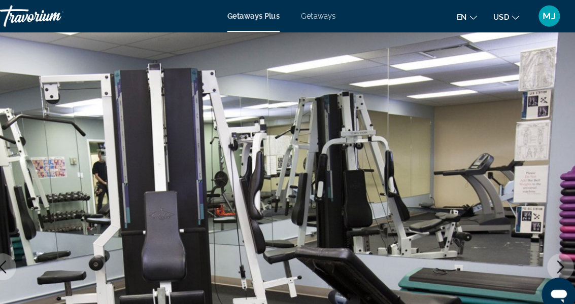
scroll to position [0, 0]
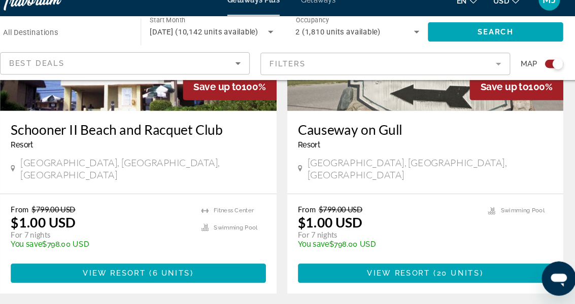
scroll to position [2255, 0]
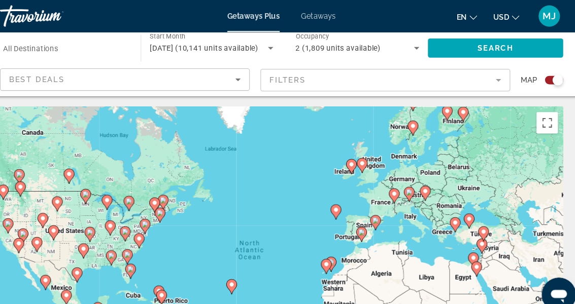
click at [543, 74] on div "Search widget" at bounding box center [545, 76] width 17 height 8
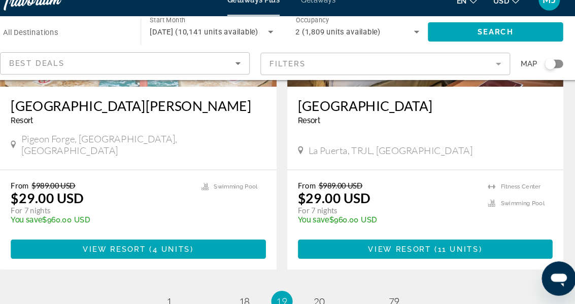
scroll to position [2067, 0]
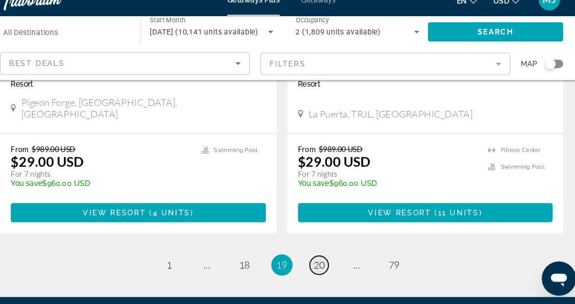
click at [324, 262] on span "20" at bounding box center [323, 267] width 10 height 11
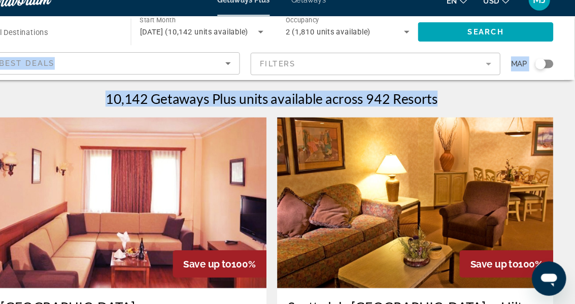
drag, startPoint x: 565, startPoint y: 52, endPoint x: 578, endPoint y: 66, distance: 19.0
click at [575, 66] on html "Skip to main content Getaways Plus Getaways en English Español Français Italian…" at bounding box center [287, 152] width 575 height 304
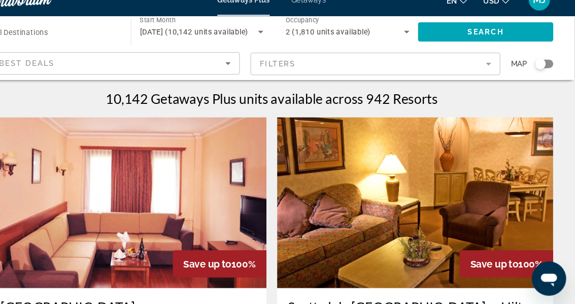
drag, startPoint x: 578, startPoint y: 66, endPoint x: 490, endPoint y: 122, distance: 103.7
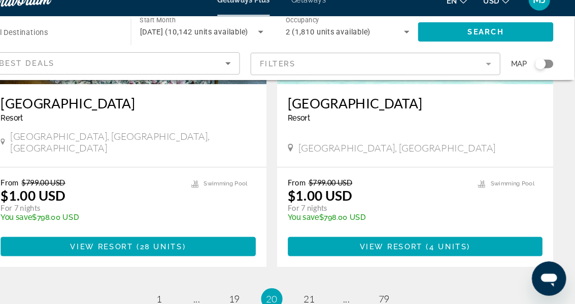
scroll to position [2037, 0]
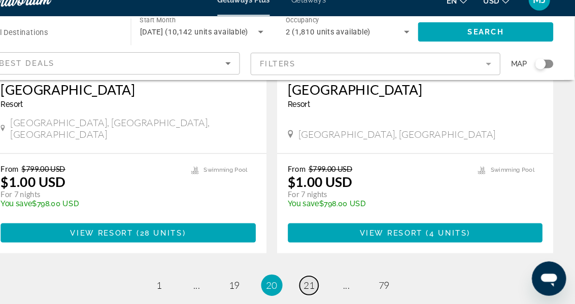
click at [322, 280] on span "21" at bounding box center [323, 285] width 10 height 11
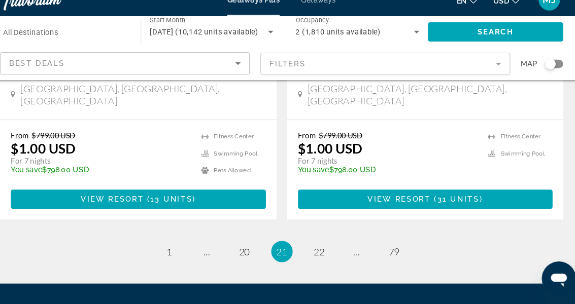
scroll to position [2048, 0]
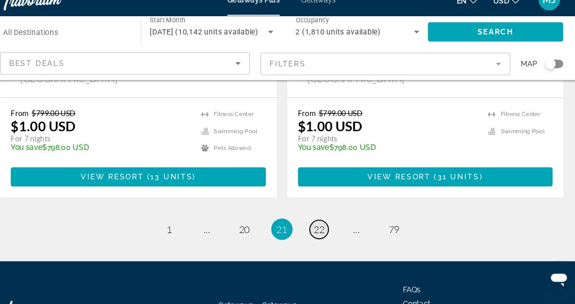
click at [321, 228] on span "22" at bounding box center [323, 233] width 10 height 11
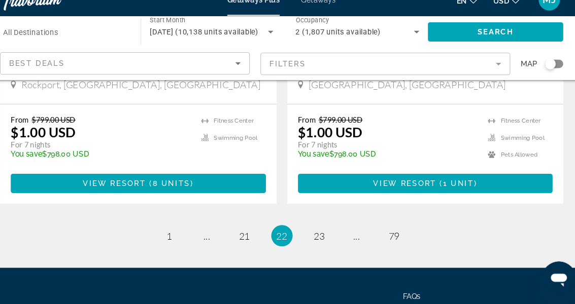
scroll to position [2052, 0]
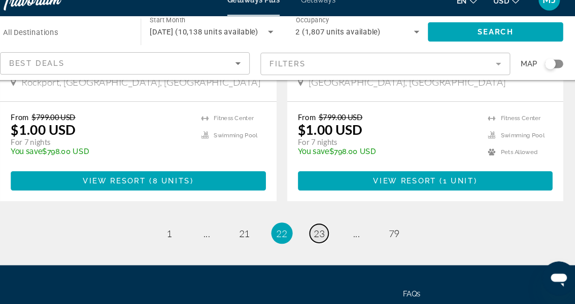
click at [322, 231] on span "23" at bounding box center [323, 236] width 10 height 11
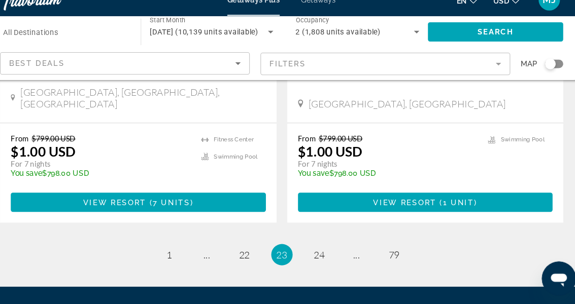
scroll to position [2051, 0]
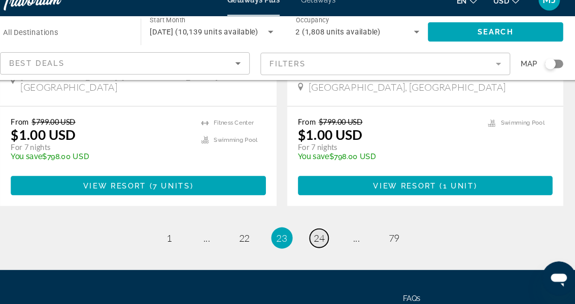
click at [321, 236] on span "24" at bounding box center [323, 241] width 10 height 11
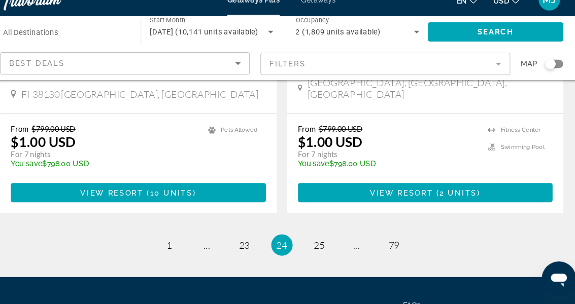
scroll to position [2043, 0]
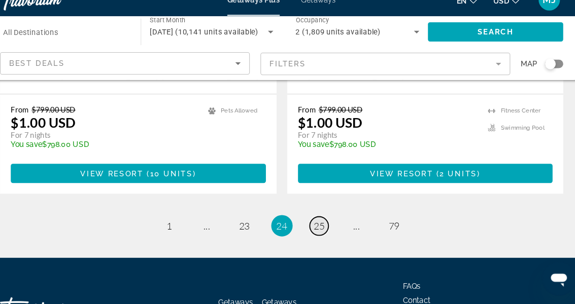
click at [323, 224] on span "25" at bounding box center [323, 229] width 10 height 11
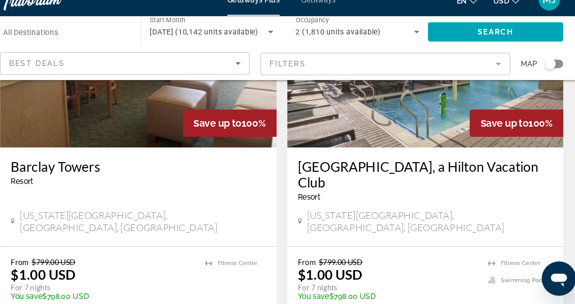
scroll to position [2032, 0]
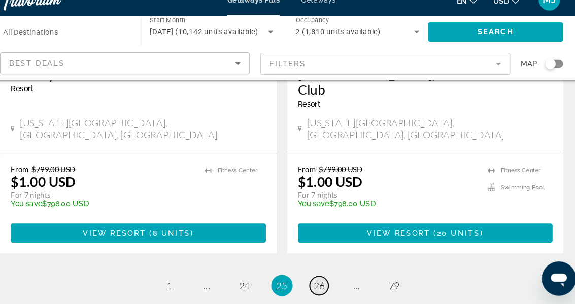
click at [319, 281] on span "26" at bounding box center [323, 286] width 10 height 11
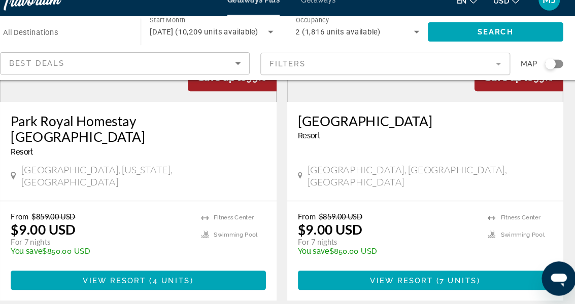
scroll to position [1979, 0]
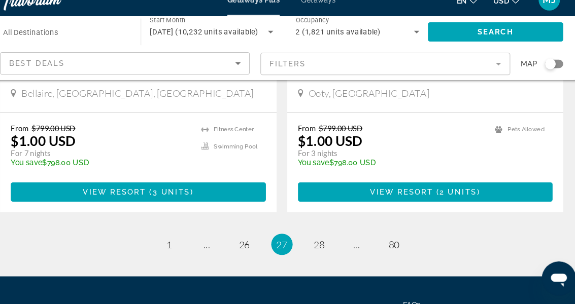
scroll to position [2033, 0]
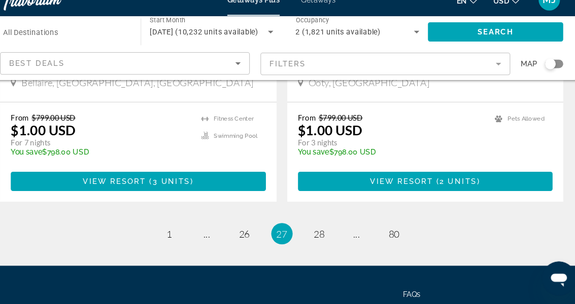
drag, startPoint x: 567, startPoint y: 41, endPoint x: 3, endPoint y: 7, distance: 565.5
click at [322, 232] on span "28" at bounding box center [323, 237] width 10 height 11
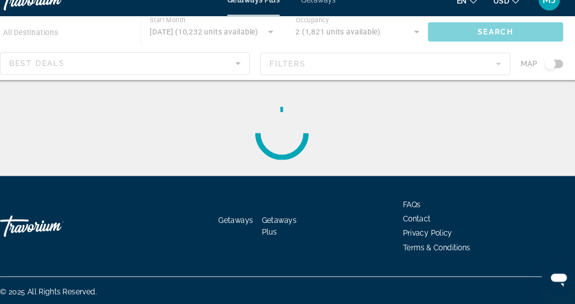
click at [322, 172] on div "Main content" at bounding box center [287, 141] width 534 height 81
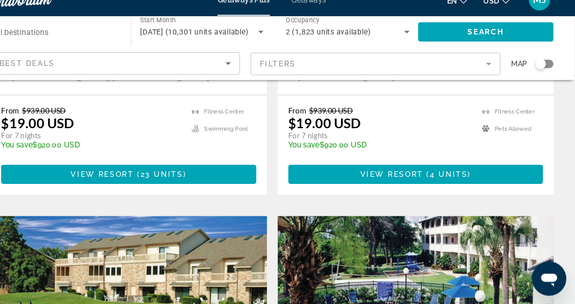
scroll to position [262, 0]
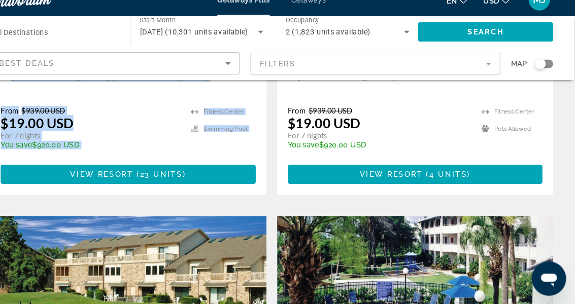
drag, startPoint x: 564, startPoint y: 74, endPoint x: 582, endPoint y: 89, distance: 23.4
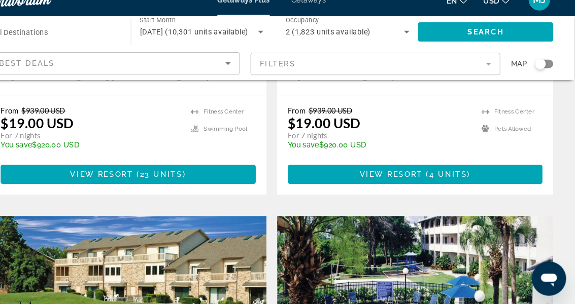
click at [418, 125] on div "From $939.00 USD $19.00 USD For 7 nights You save $920.00 USD temp" at bounding box center [390, 140] width 174 height 48
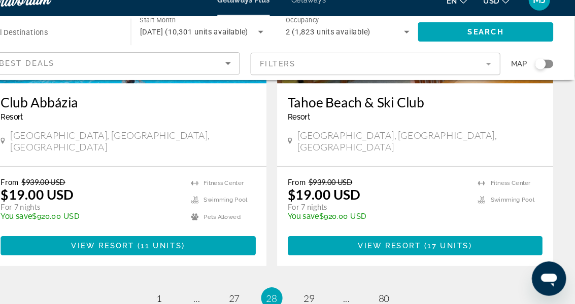
scroll to position [1993, 0]
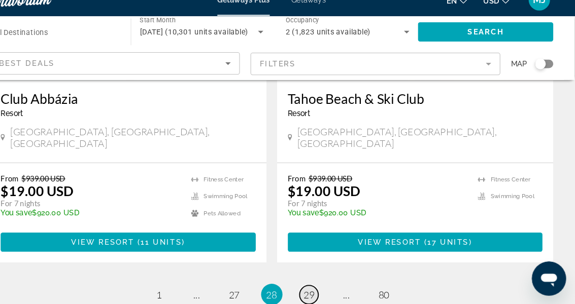
click at [321, 290] on span "29" at bounding box center [323, 295] width 10 height 11
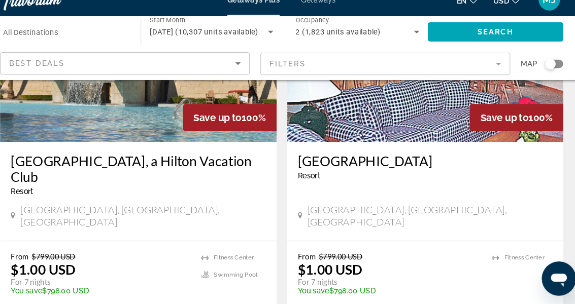
scroll to position [513, 0]
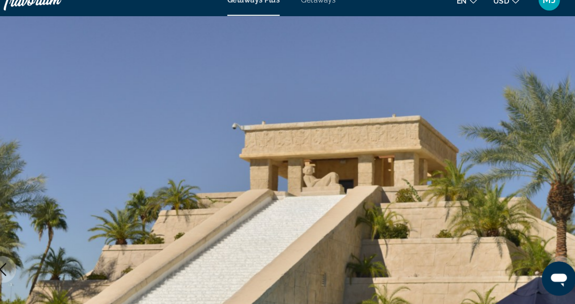
click at [166, 260] on img "Main content" at bounding box center [287, 271] width 575 height 482
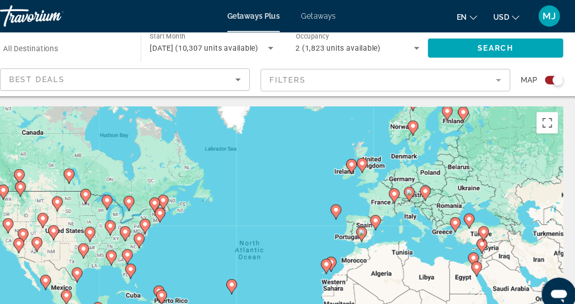
click at [550, 74] on div "Search widget" at bounding box center [549, 76] width 10 height 10
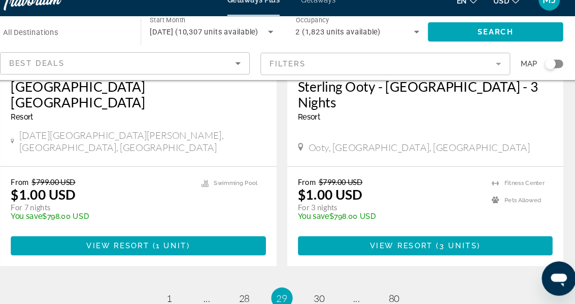
scroll to position [2036, 0]
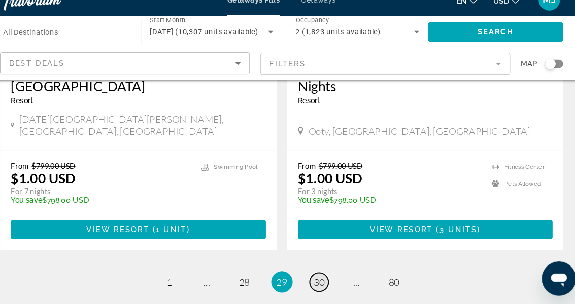
click at [324, 277] on span "30" at bounding box center [323, 282] width 10 height 11
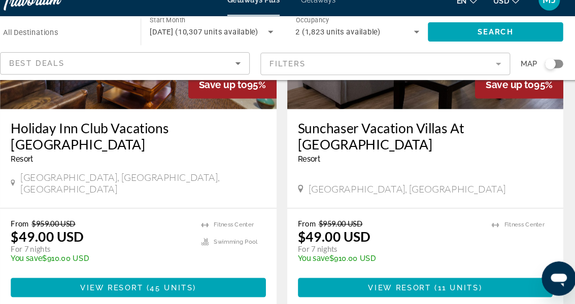
scroll to position [1969, 0]
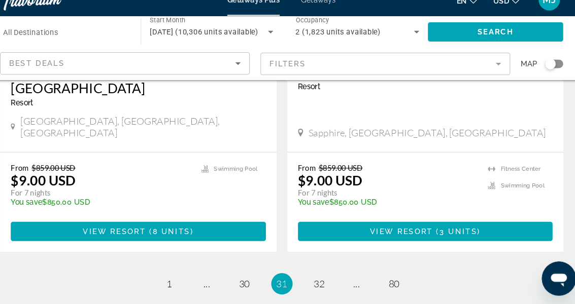
scroll to position [2085, 0]
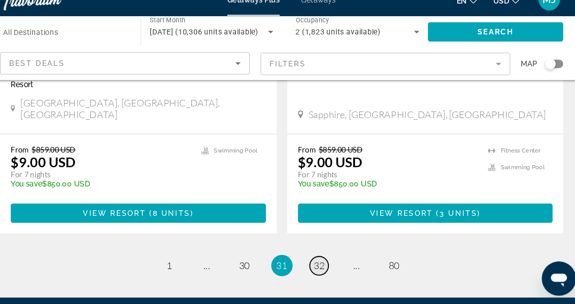
click at [319, 262] on span "32" at bounding box center [323, 267] width 10 height 11
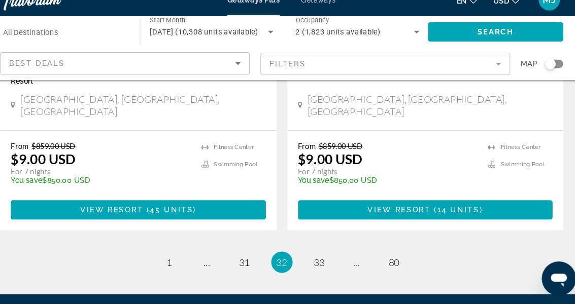
scroll to position [2085, 0]
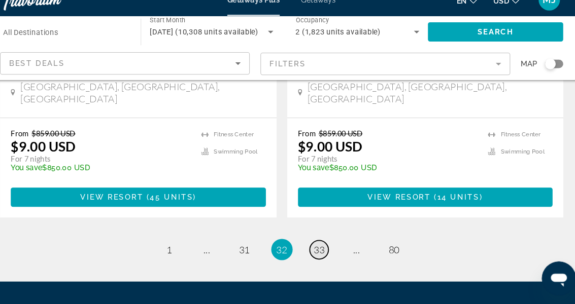
click at [323, 247] on span "33" at bounding box center [323, 252] width 10 height 11
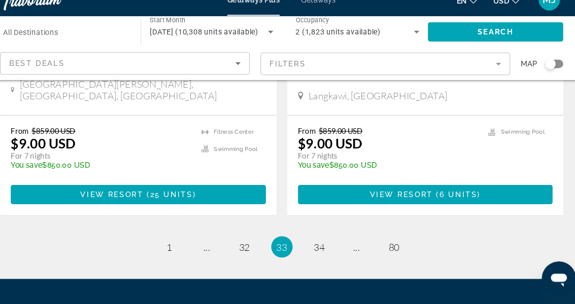
scroll to position [2101, 0]
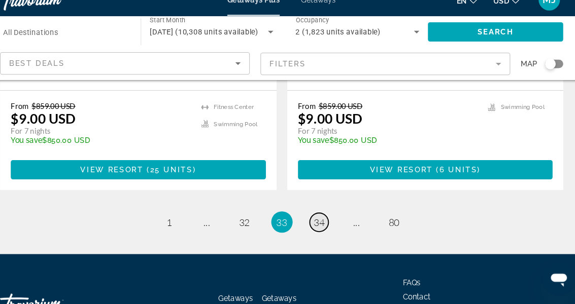
click at [321, 221] on span "34" at bounding box center [323, 226] width 10 height 11
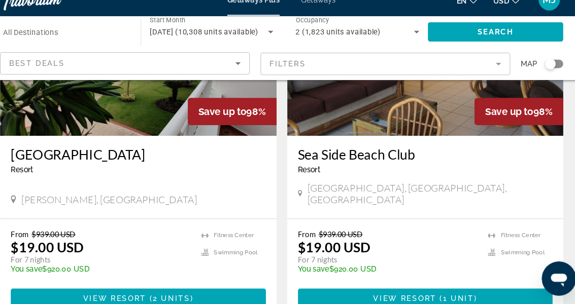
scroll to position [1971, 0]
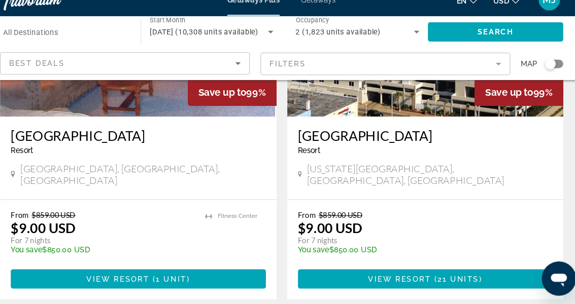
scroll to position [1979, 0]
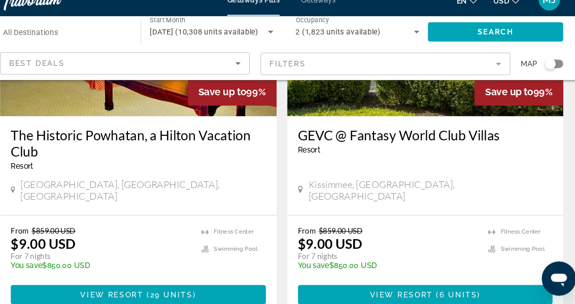
scroll to position [1988, 0]
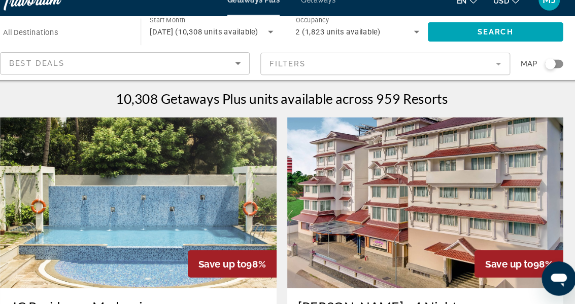
click at [321, 264] on img "Main content" at bounding box center [424, 208] width 262 height 162
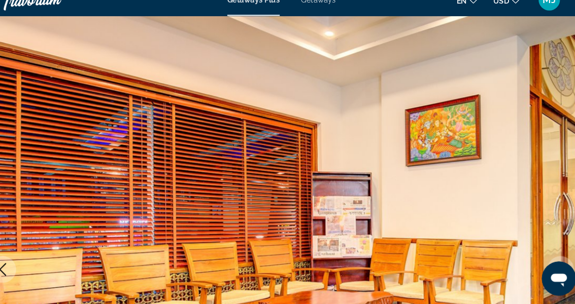
click at [321, 264] on img "Main content" at bounding box center [287, 271] width 575 height 482
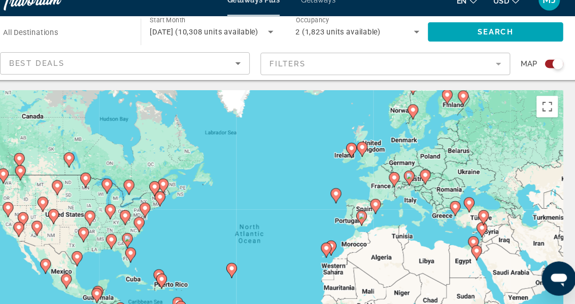
click at [544, 75] on div "Search widget" at bounding box center [545, 76] width 17 height 8
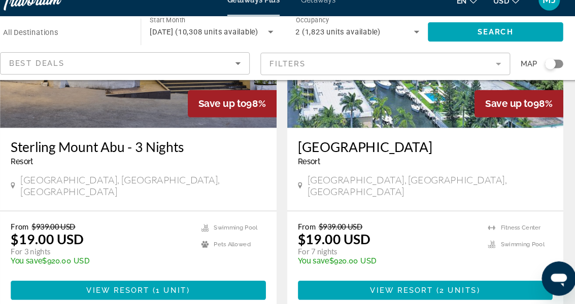
scroll to position [1958, 0]
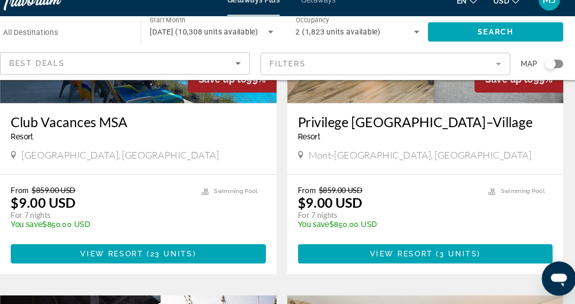
scroll to position [194, 0]
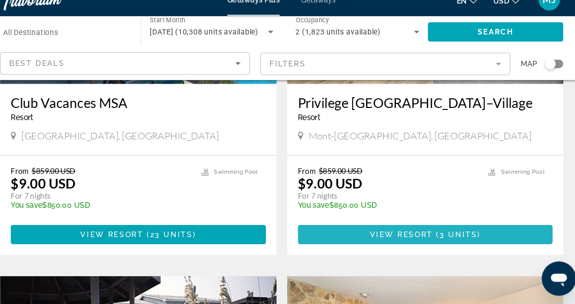
click at [416, 237] on span "View Resort" at bounding box center [401, 238] width 60 height 8
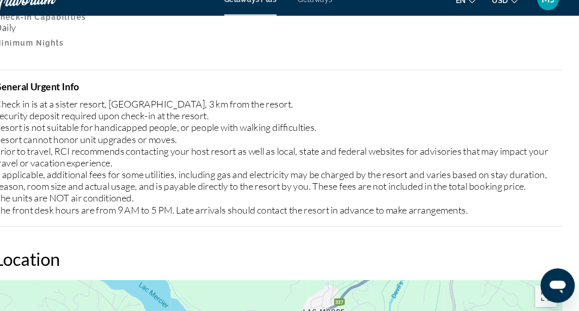
scroll to position [1845, 0]
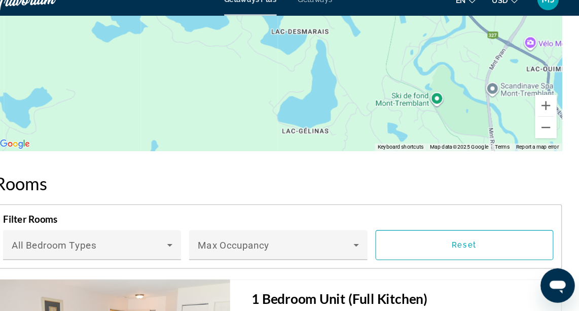
drag, startPoint x: 27, startPoint y: 138, endPoint x: 123, endPoint y: 120, distance: 97.5
click at [123, 120] on div "To activate drag with keyboard, press Alt + Enter. Once in keyboard drag state,…" at bounding box center [289, 6] width 539 height 304
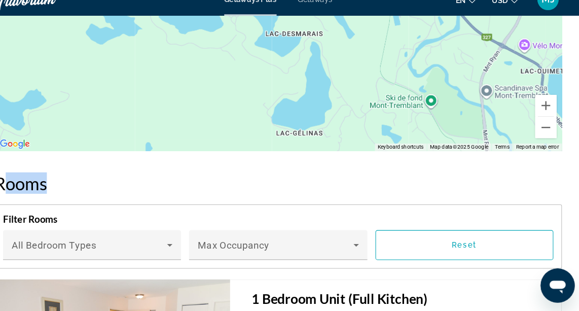
drag, startPoint x: 32, startPoint y: 171, endPoint x: 170, endPoint y: 186, distance: 138.8
drag, startPoint x: 69, startPoint y: 240, endPoint x: 179, endPoint y: 215, distance: 112.4
click at [179, 215] on div "Filter Rooms Bedroom Types All Bedroom Types Max Occupancy Reset" at bounding box center [289, 239] width 539 height 61
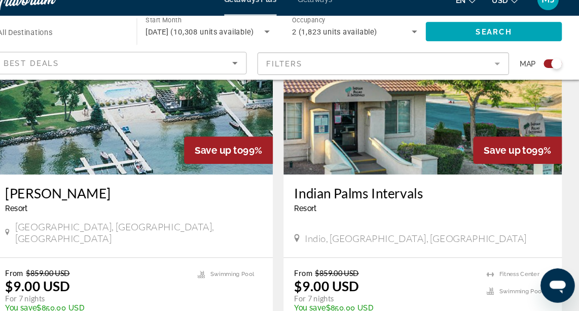
scroll to position [1474, 0]
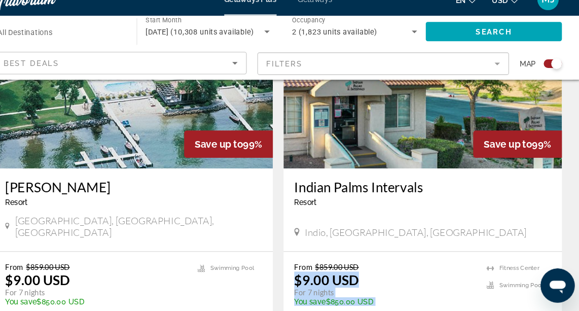
drag, startPoint x: 579, startPoint y: 184, endPoint x: 483, endPoint y: 240, distance: 111.4
click at [483, 255] on div "From $859.00 USD $9.00 USD For 7 nights You save $850.00 USD temp 4.1 [GEOGRAPH…" at bounding box center [427, 302] width 264 height 94
drag, startPoint x: 483, startPoint y: 240, endPoint x: 416, endPoint y: 233, distance: 67.9
click at [416, 255] on div "From $859.00 USD $9.00 USD For 7 nights You save $850.00 USD temp 4.1 [GEOGRAPH…" at bounding box center [427, 302] width 264 height 94
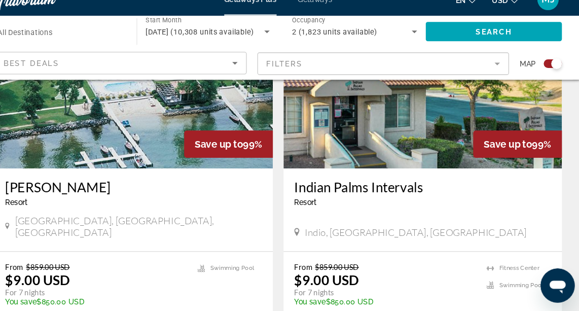
click at [469, 230] on div "Indio, [GEOGRAPHIC_DATA], [GEOGRAPHIC_DATA]" at bounding box center [427, 235] width 244 height 11
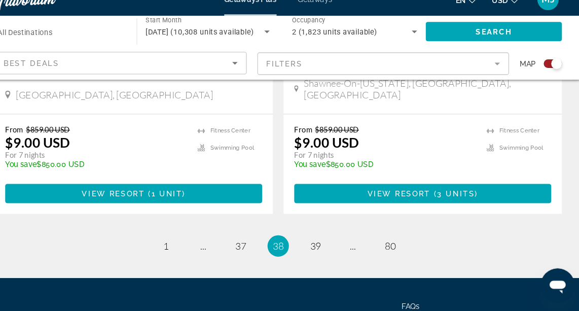
scroll to position [2349, 0]
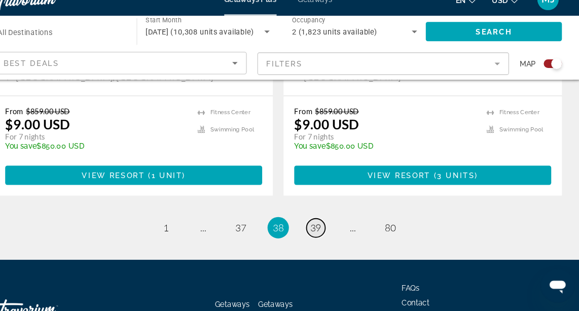
click at [326, 226] on span "39" at bounding box center [325, 231] width 10 height 11
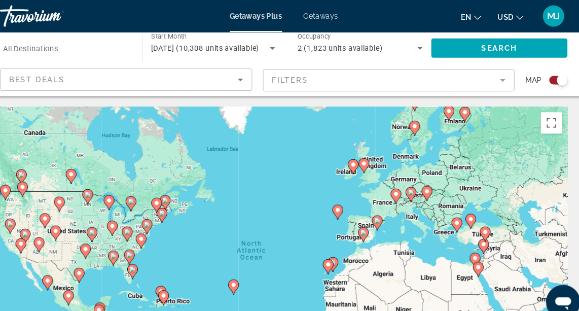
click at [547, 79] on div "Search widget" at bounding box center [550, 76] width 17 height 8
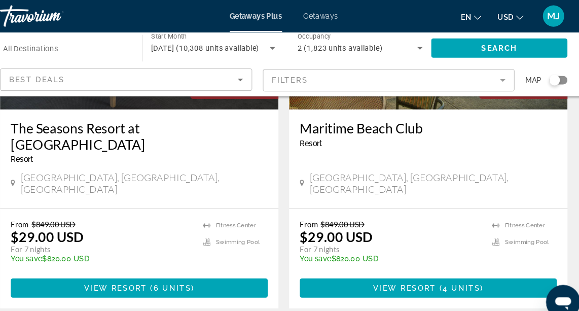
scroll to position [1920, 0]
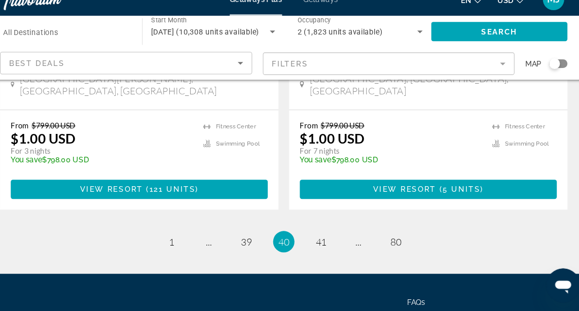
scroll to position [2023, 0]
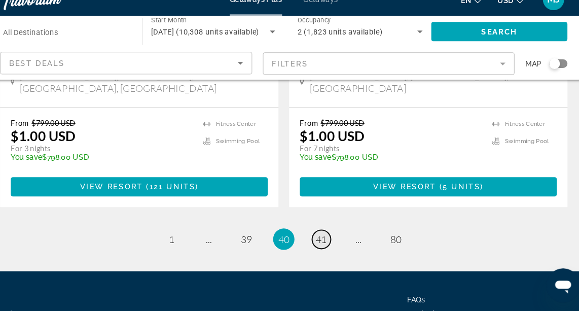
click at [322, 237] on span "41" at bounding box center [325, 242] width 10 height 11
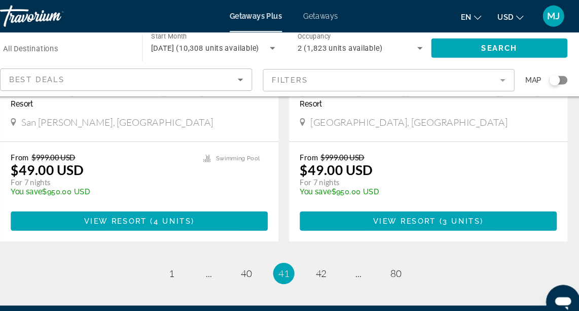
scroll to position [2019, 0]
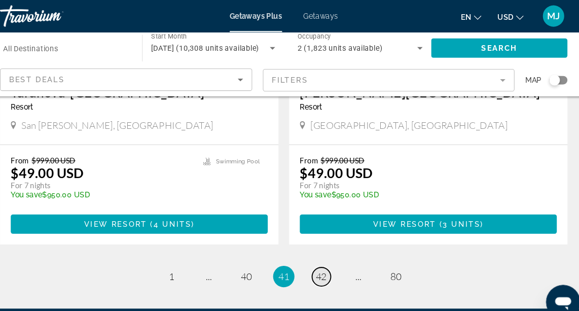
click at [323, 257] on span "42" at bounding box center [325, 262] width 10 height 11
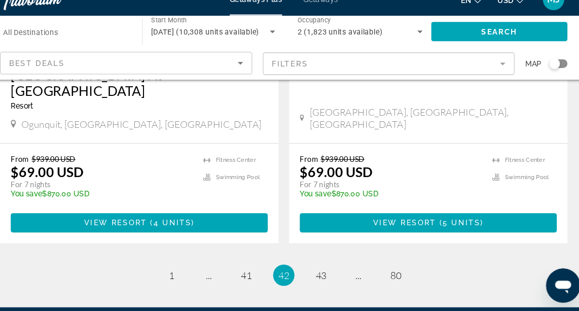
scroll to position [2048, 0]
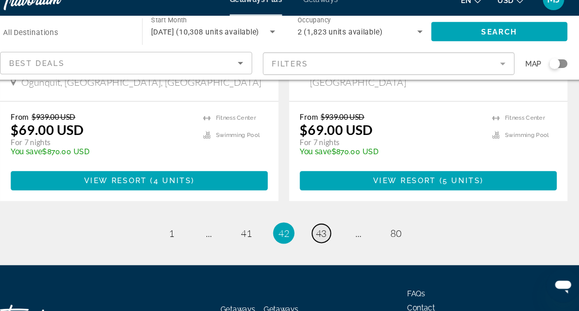
click at [325, 231] on span "43" at bounding box center [325, 236] width 10 height 11
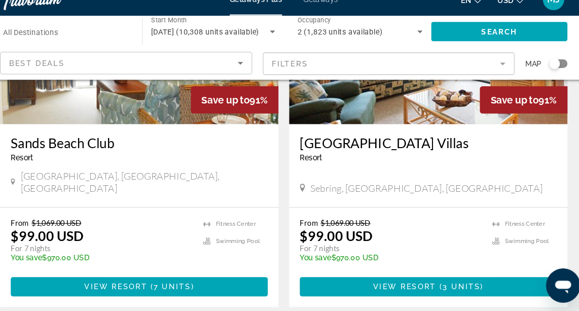
scroll to position [1988, 0]
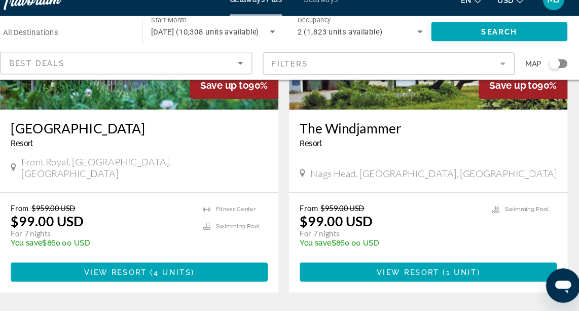
scroll to position [1958, 0]
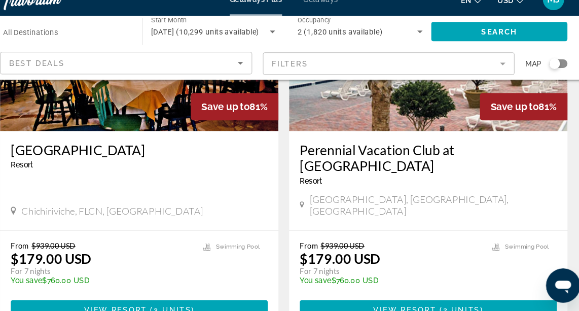
scroll to position [1987, 0]
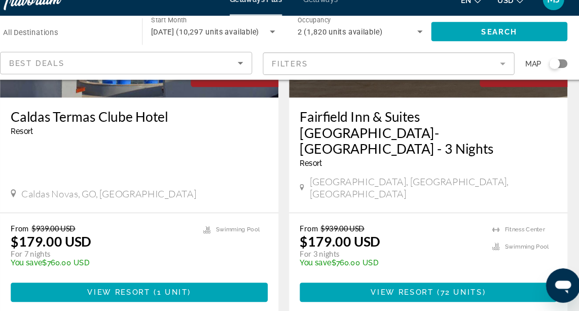
scroll to position [2025, 0]
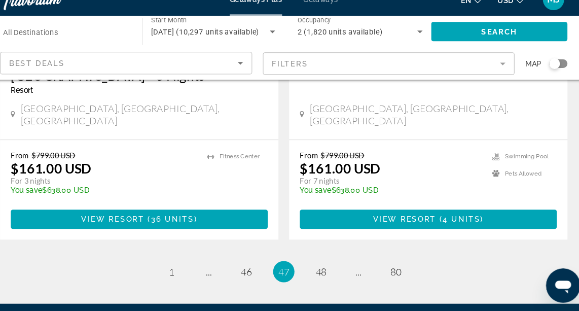
scroll to position [2057, 0]
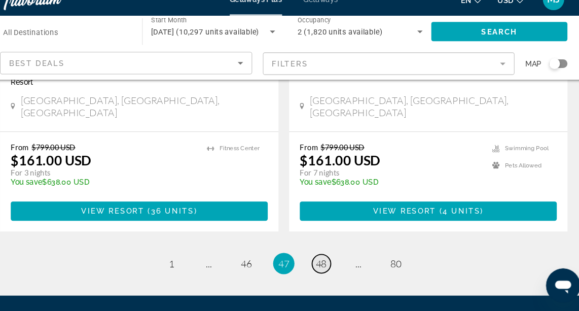
click at [325, 260] on span "48" at bounding box center [325, 265] width 10 height 11
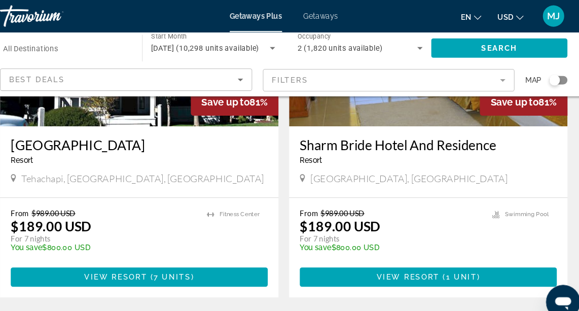
scroll to position [1951, 0]
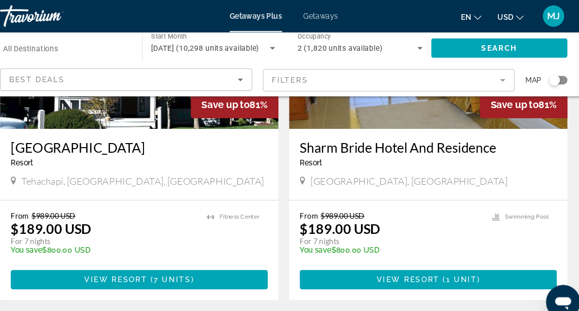
click at [323, 304] on span "49" at bounding box center [325, 314] width 10 height 11
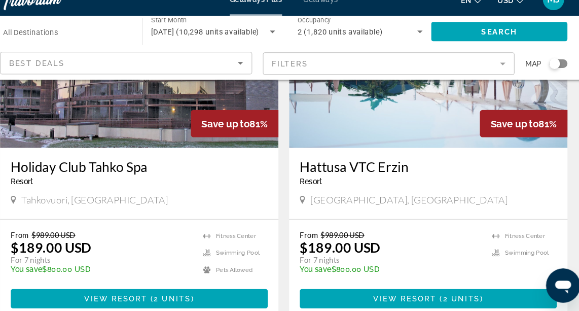
scroll to position [1938, 0]
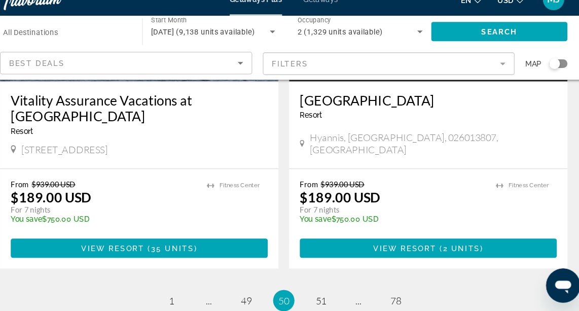
scroll to position [1977, 0]
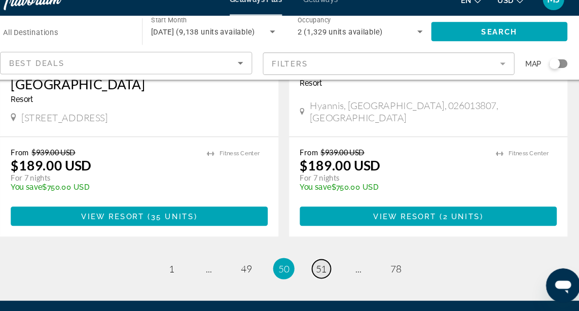
click at [325, 265] on span "51" at bounding box center [325, 270] width 10 height 11
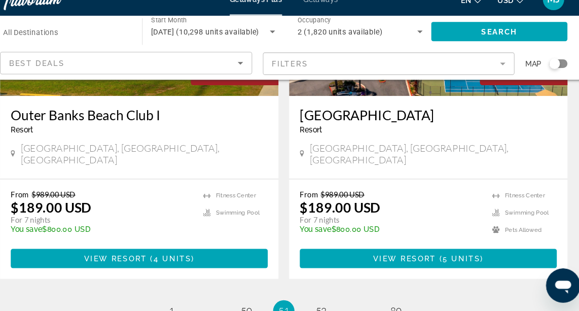
scroll to position [1942, 0]
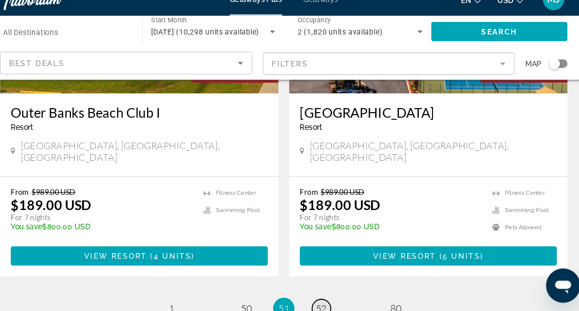
click at [325, 303] on span "52" at bounding box center [325, 308] width 10 height 11
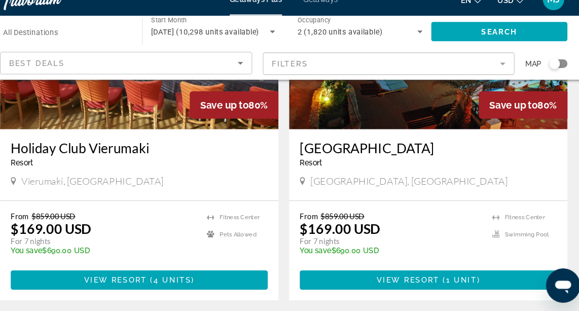
scroll to position [1995, 0]
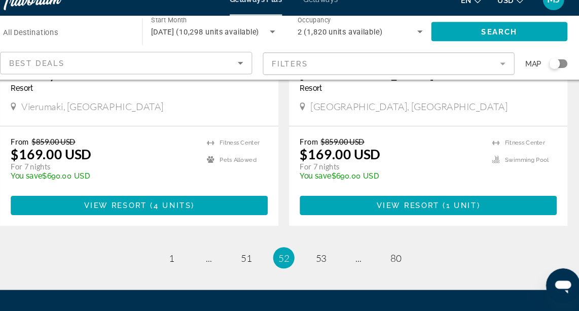
drag, startPoint x: 572, startPoint y: 78, endPoint x: 12, endPoint y: 2, distance: 565.5
click at [325, 255] on span "53" at bounding box center [325, 260] width 10 height 11
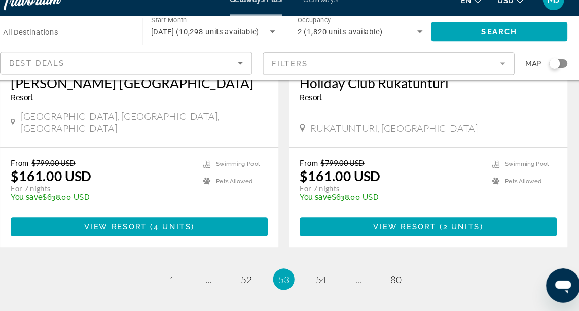
scroll to position [2038, 0]
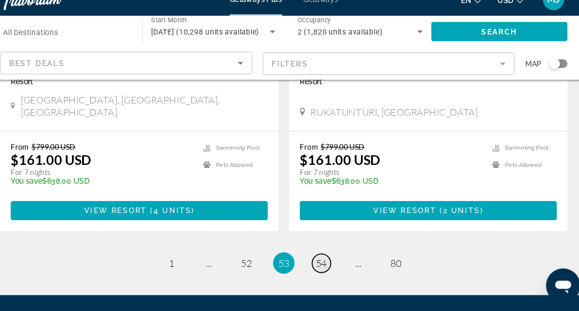
click at [329, 260] on span "54" at bounding box center [325, 265] width 10 height 11
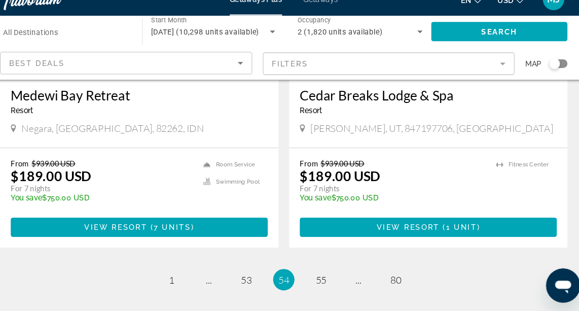
scroll to position [2018, 0]
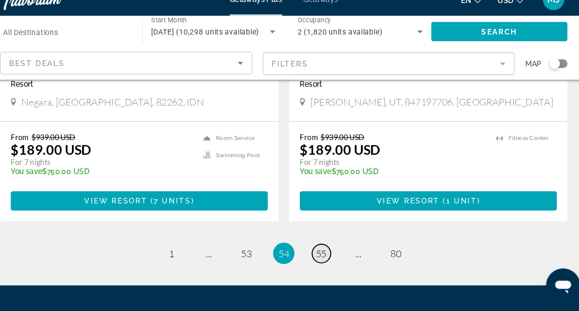
click at [327, 251] on span "55" at bounding box center [325, 256] width 10 height 11
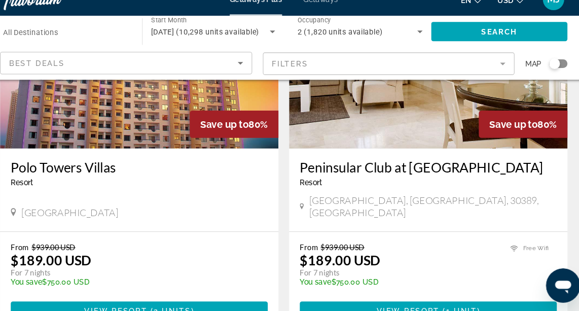
scroll to position [1216, 0]
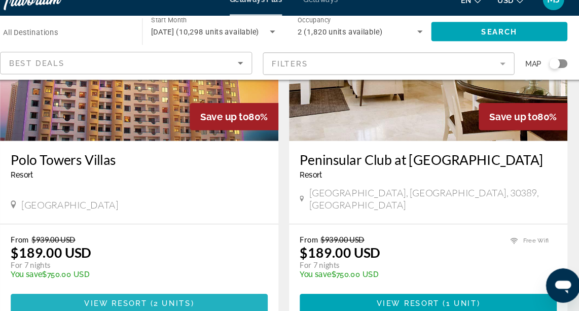
click at [148, 300] on span "View Resort" at bounding box center [130, 304] width 60 height 8
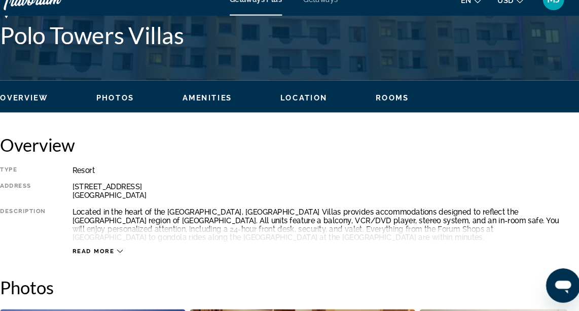
scroll to position [445, 0]
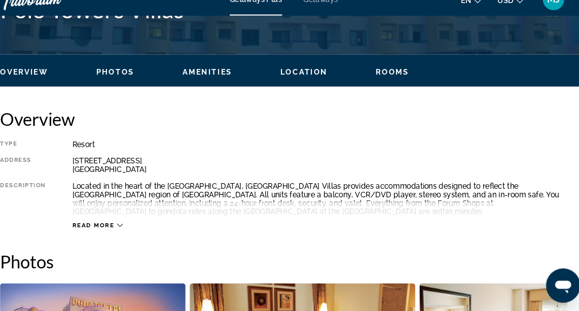
click at [132, 230] on icon "Main content" at bounding box center [134, 230] width 6 height 6
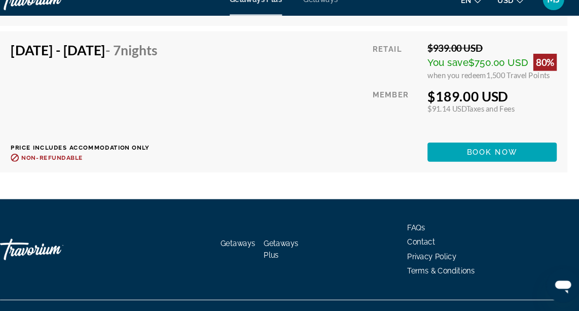
scroll to position [2126, 0]
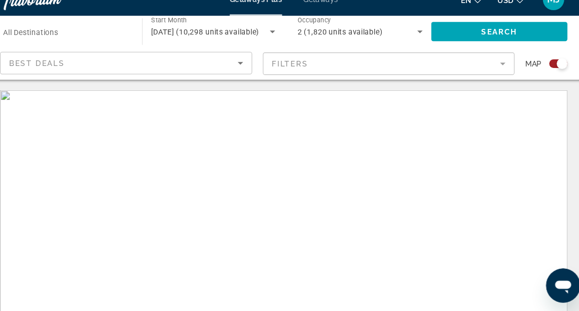
scroll to position [101, 0]
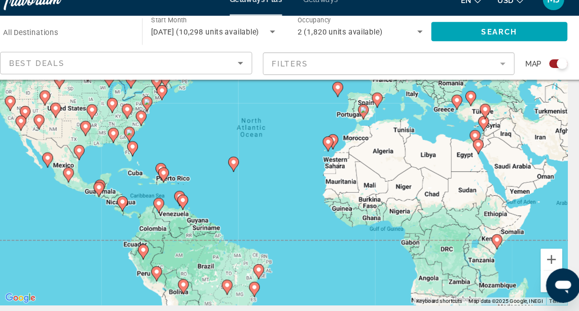
click at [549, 77] on div "Search widget" at bounding box center [554, 76] width 10 height 10
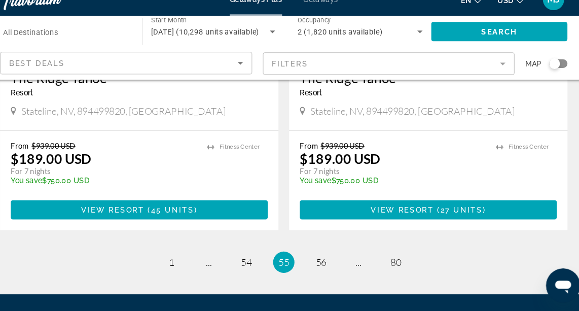
scroll to position [2034, 0]
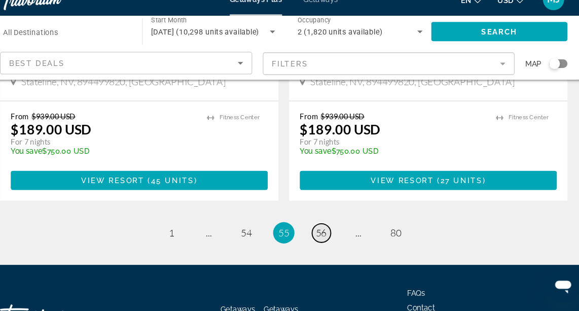
click at [327, 231] on span "56" at bounding box center [325, 236] width 10 height 11
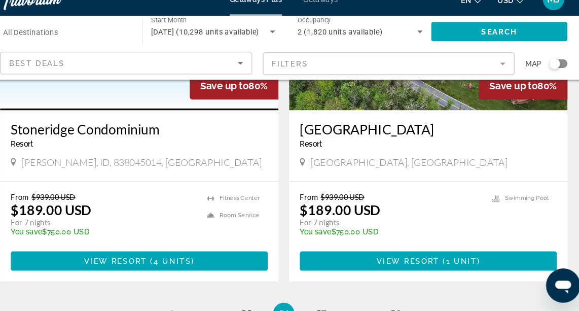
scroll to position [1991, 0]
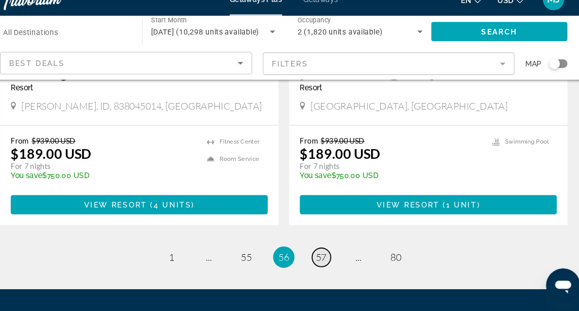
click at [321, 254] on span "57" at bounding box center [325, 259] width 10 height 11
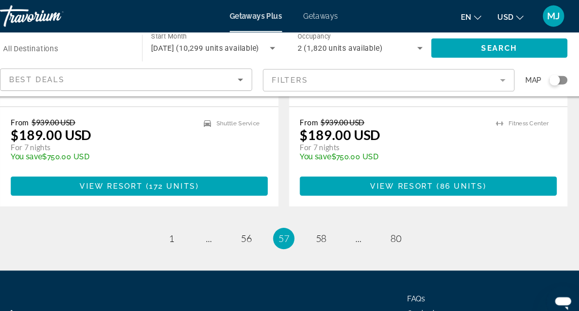
scroll to position [2026, 0]
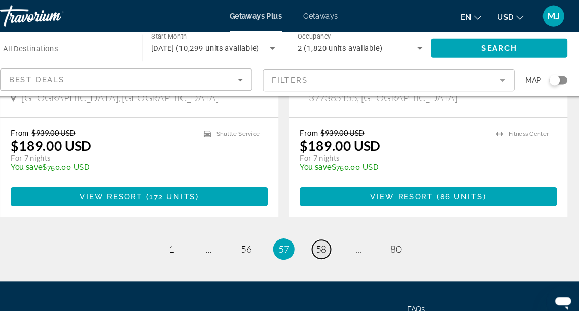
click at [327, 231] on span "58" at bounding box center [325, 236] width 10 height 11
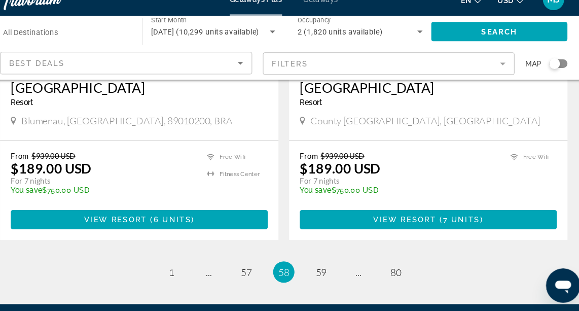
scroll to position [1984, 0]
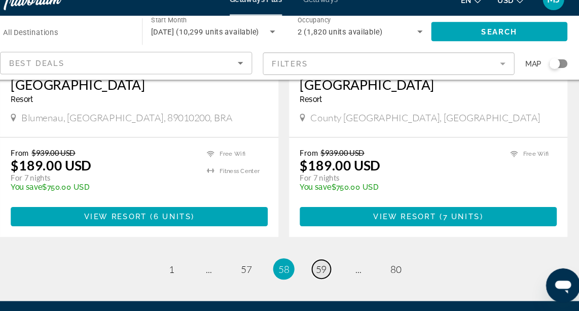
click at [323, 265] on span "59" at bounding box center [325, 270] width 10 height 11
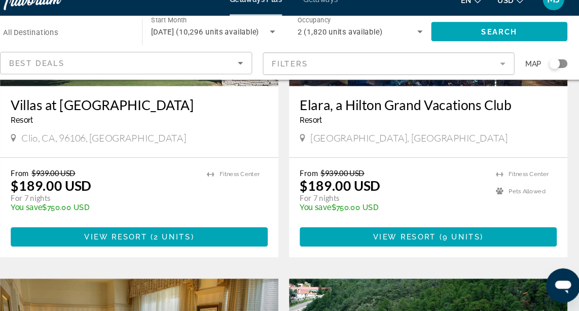
scroll to position [884, 0]
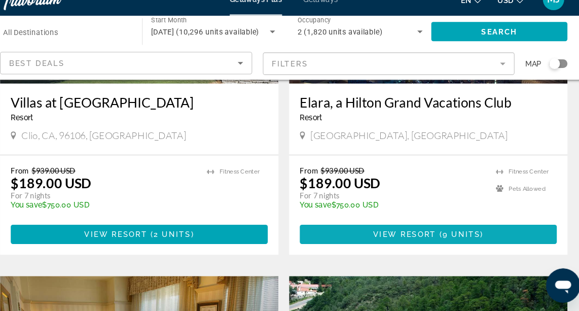
click at [430, 237] on span "View Resort" at bounding box center [404, 238] width 60 height 8
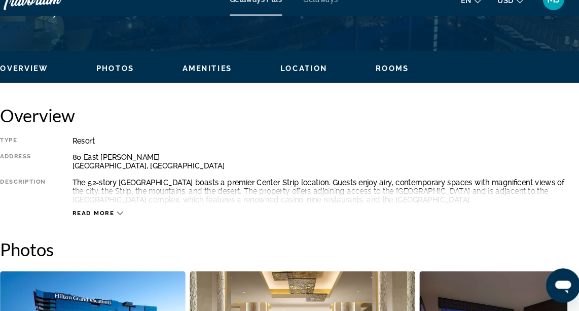
scroll to position [472, 0]
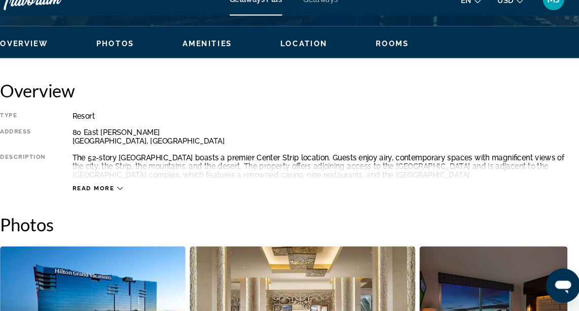
click at [131, 193] on icon "Main content" at bounding box center [134, 194] width 6 height 3
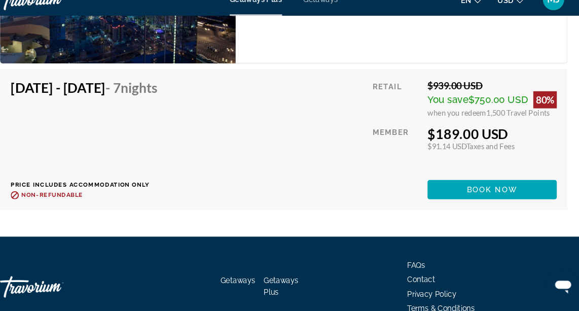
scroll to position [2019, 0]
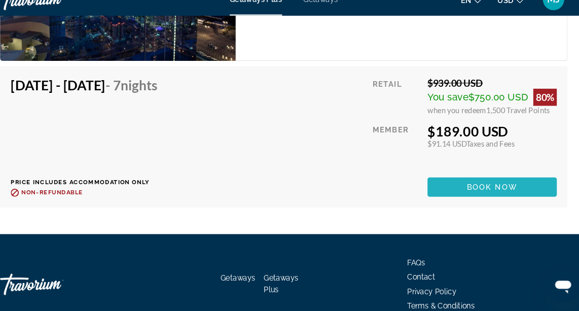
click at [506, 191] on span "Book now" at bounding box center [488, 193] width 48 height 8
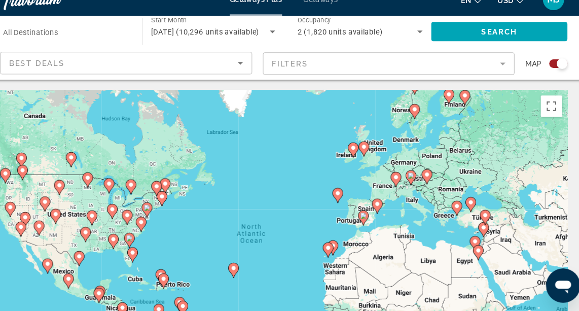
click at [550, 78] on div "Search widget" at bounding box center [554, 76] width 10 height 10
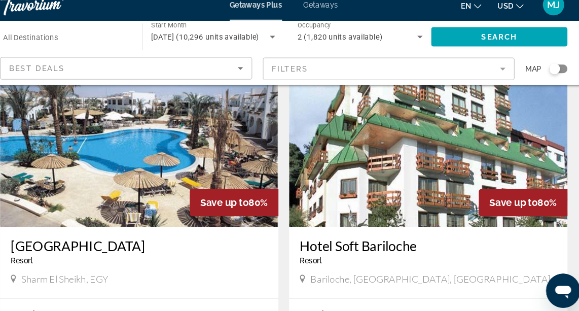
scroll to position [2063, 0]
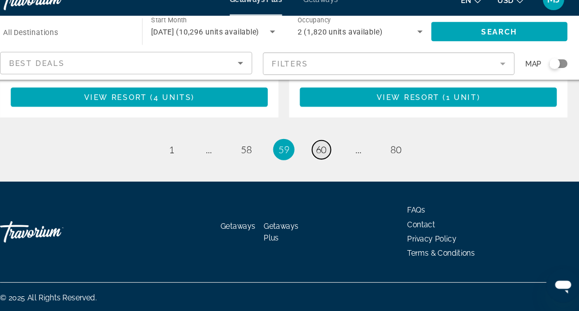
click at [326, 153] on span "60" at bounding box center [325, 157] width 10 height 11
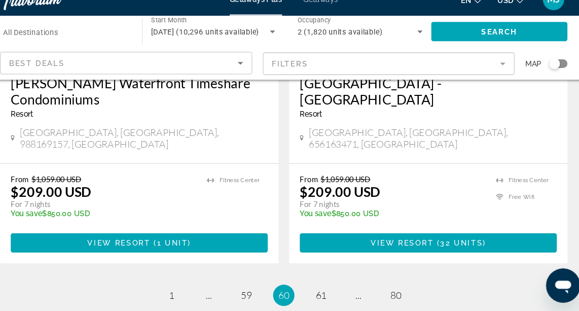
scroll to position [2033, 0]
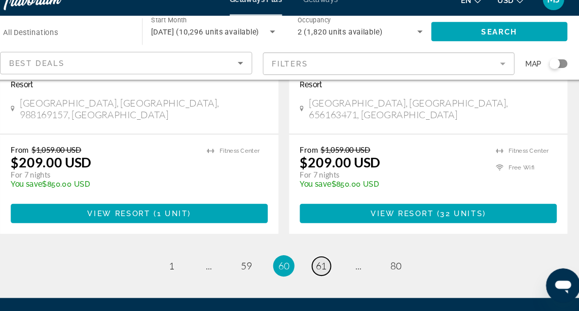
click at [325, 262] on span "61" at bounding box center [325, 267] width 10 height 11
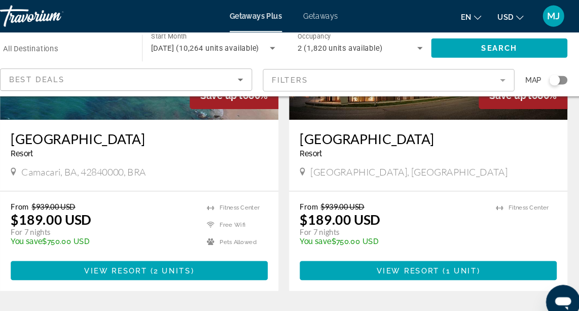
scroll to position [1928, 0]
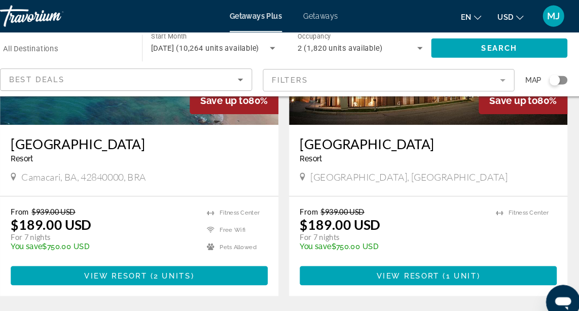
click at [323, 304] on span "62" at bounding box center [325, 311] width 10 height 11
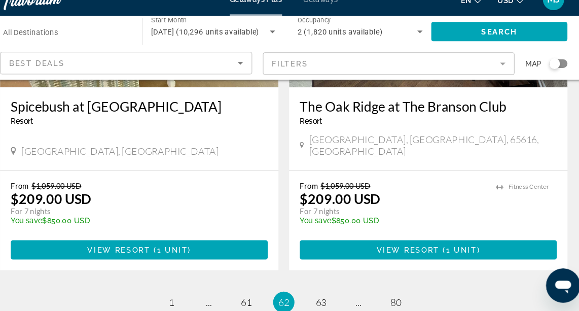
scroll to position [2028, 0]
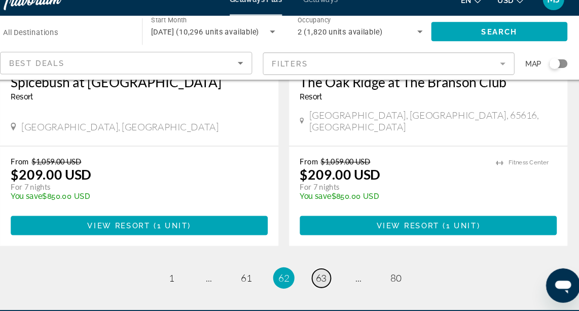
click at [328, 274] on span "63" at bounding box center [325, 279] width 10 height 11
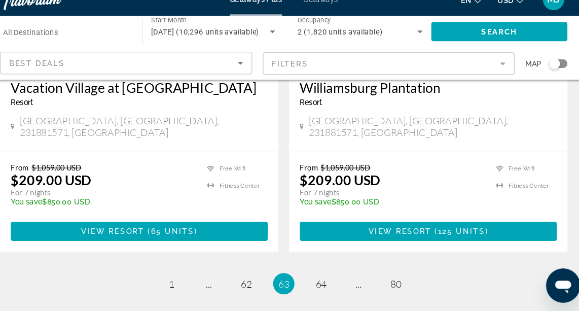
scroll to position [1987, 0]
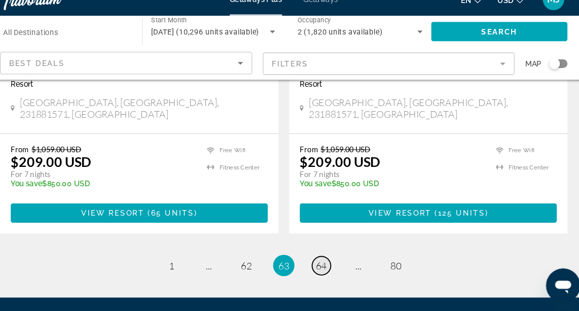
click at [331, 259] on link "page 64" at bounding box center [325, 268] width 18 height 18
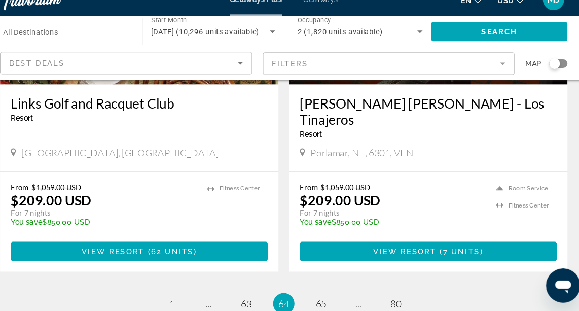
scroll to position [2015, 0]
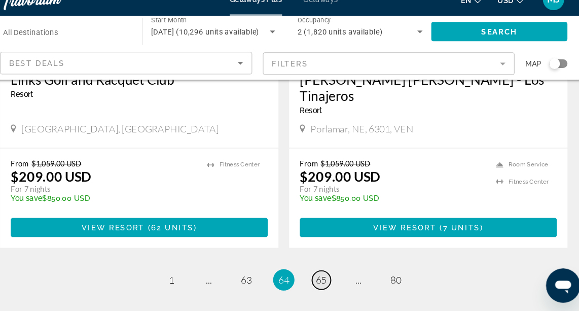
click at [326, 275] on span "65" at bounding box center [325, 280] width 10 height 11
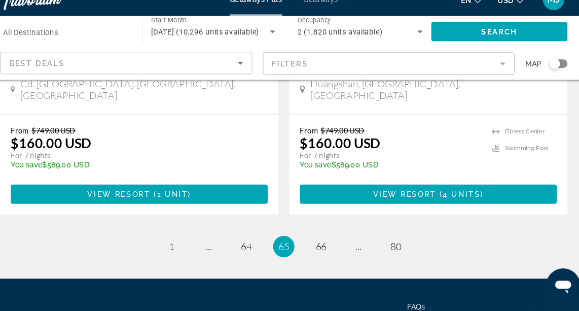
scroll to position [2045, 0]
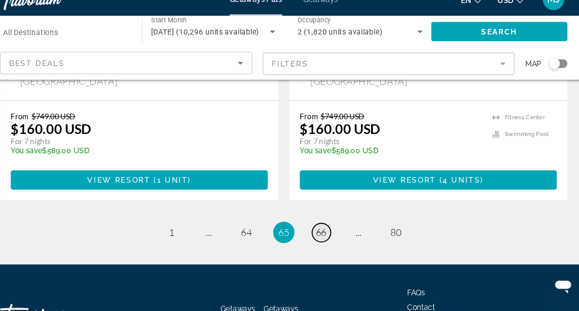
click at [326, 231] on span "66" at bounding box center [325, 236] width 10 height 11
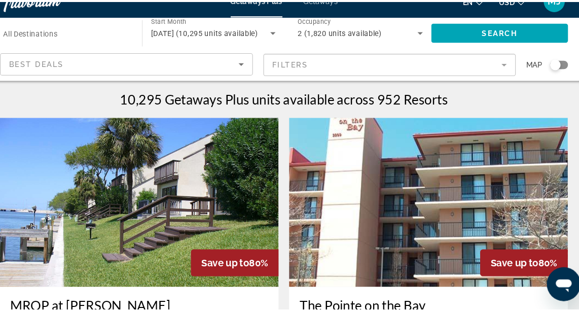
scroll to position [55, 0]
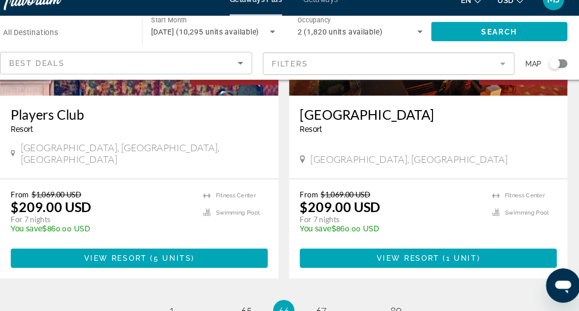
scroll to position [1994, 0]
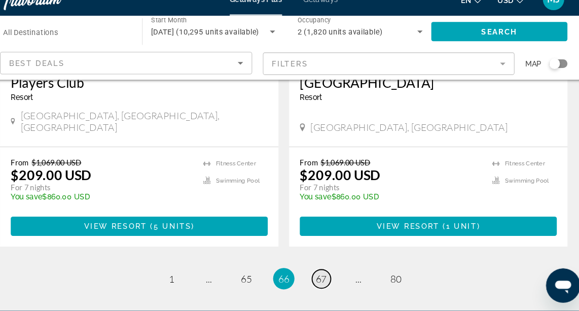
click at [325, 274] on span "67" at bounding box center [325, 279] width 10 height 11
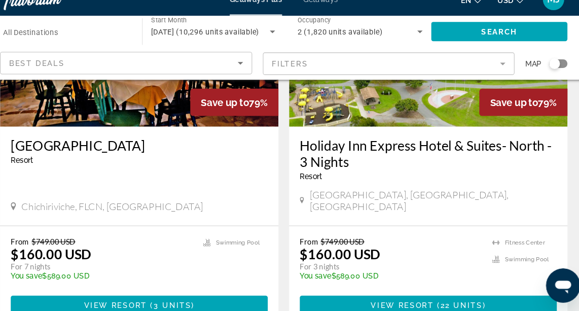
scroll to position [877, 0]
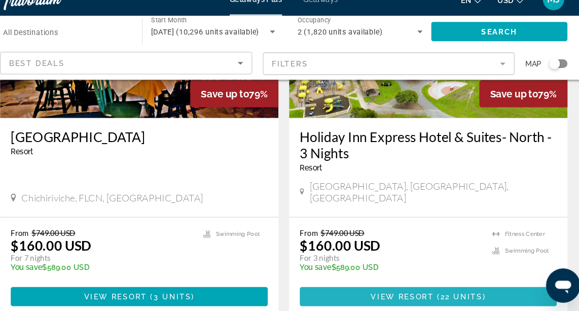
click at [444, 293] on span "22 units" at bounding box center [458, 297] width 40 height 8
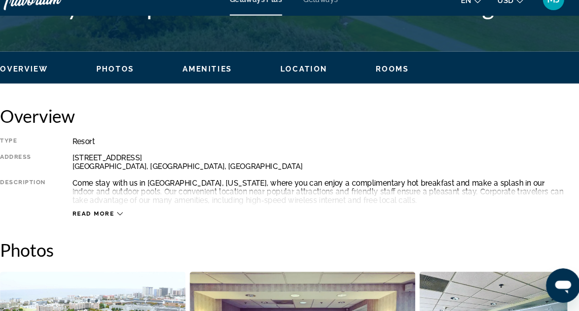
scroll to position [462, 0]
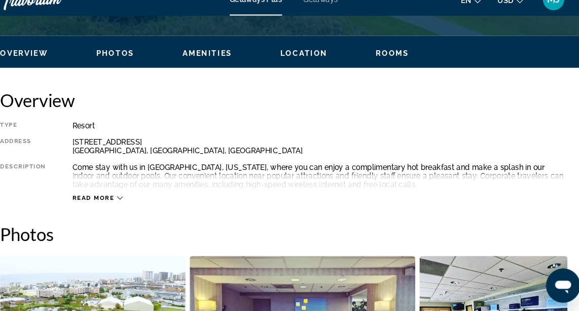
click at [131, 204] on icon "Main content" at bounding box center [134, 204] width 6 height 6
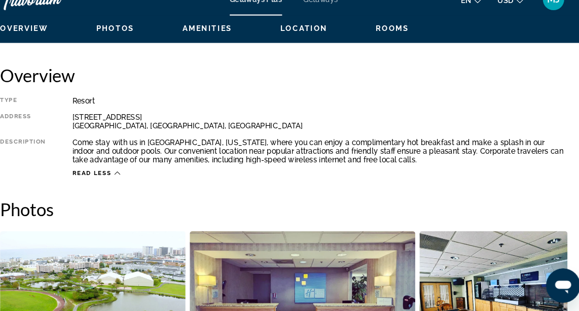
scroll to position [490, 0]
